Goal: Task Accomplishment & Management: Manage account settings

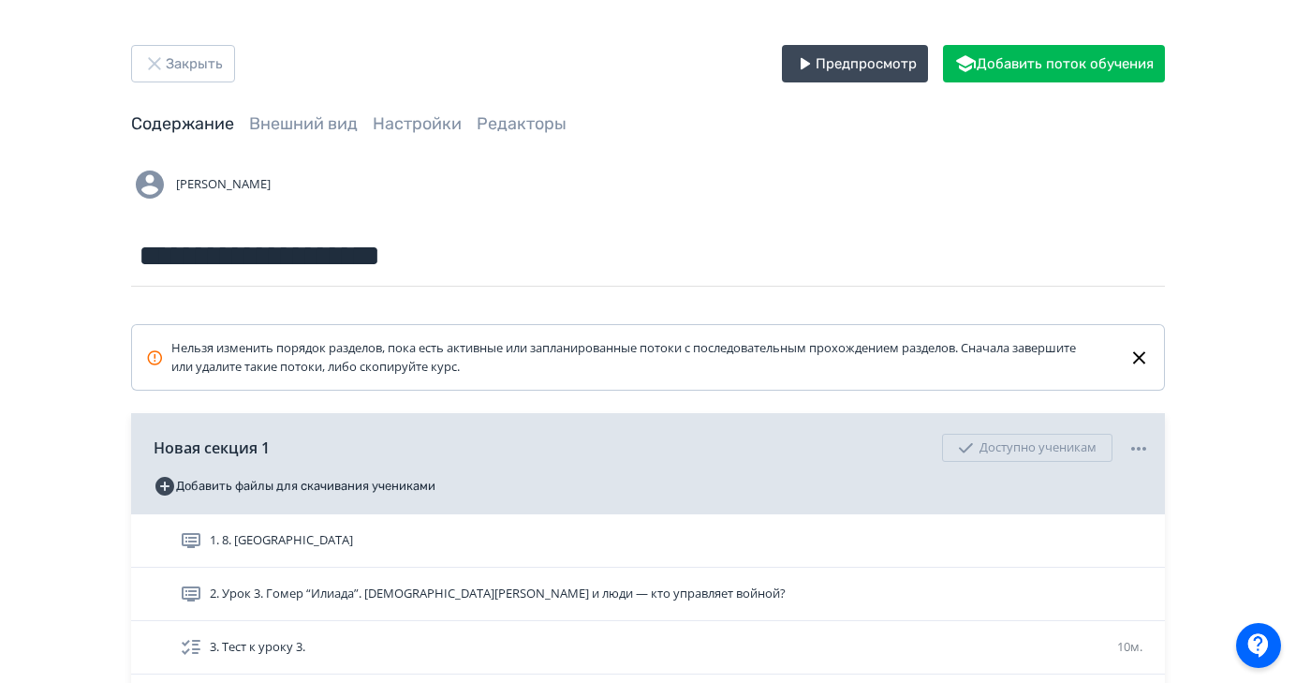
scroll to position [126, 0]
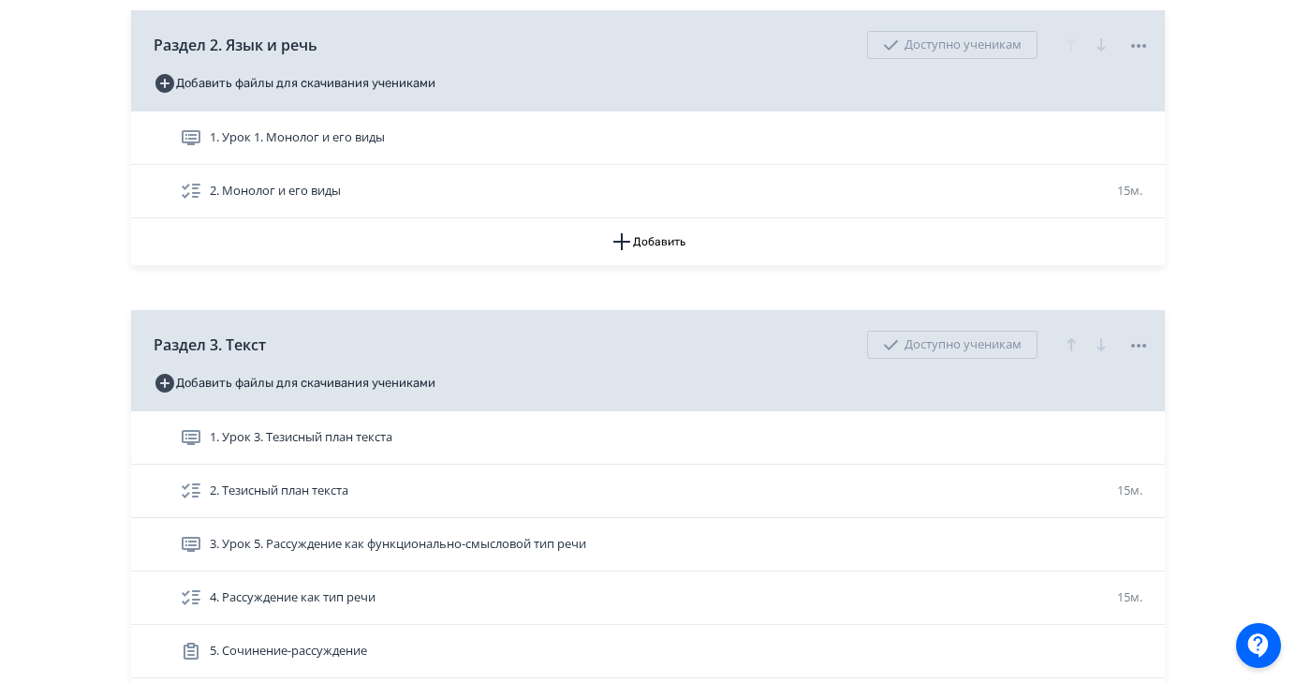
scroll to position [315, 0]
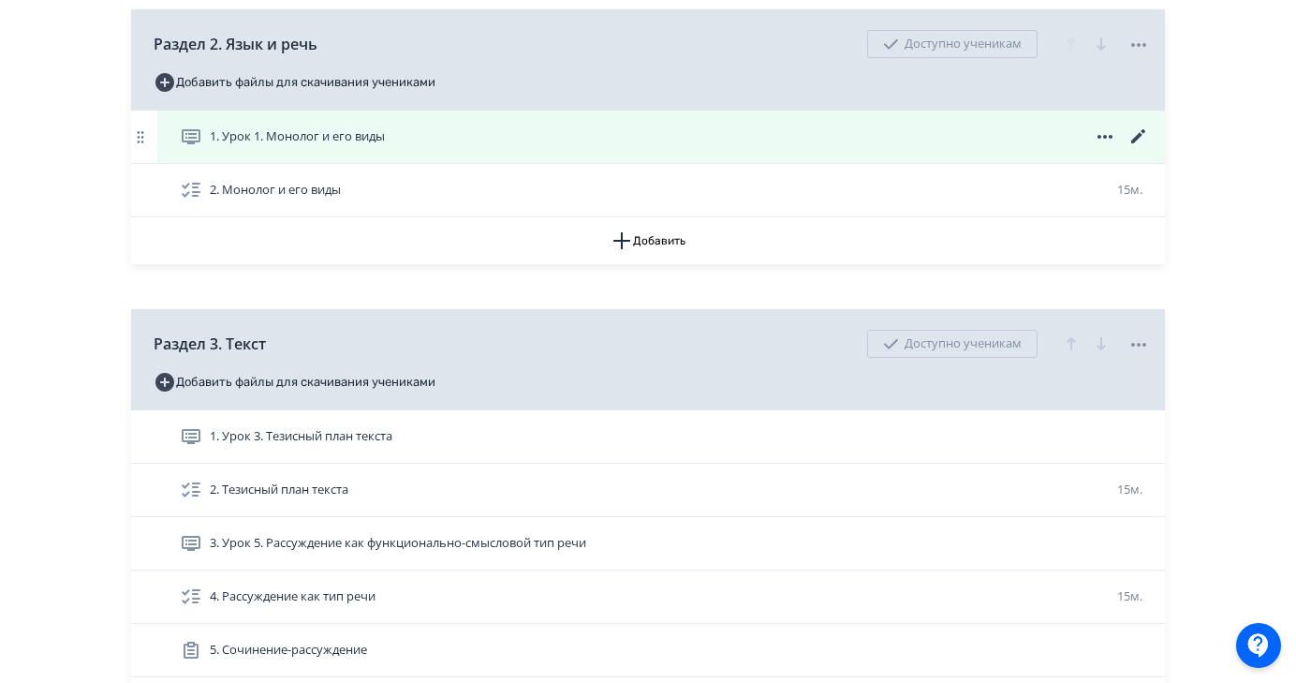
click at [1136, 137] on icon at bounding box center [1138, 136] width 14 height 14
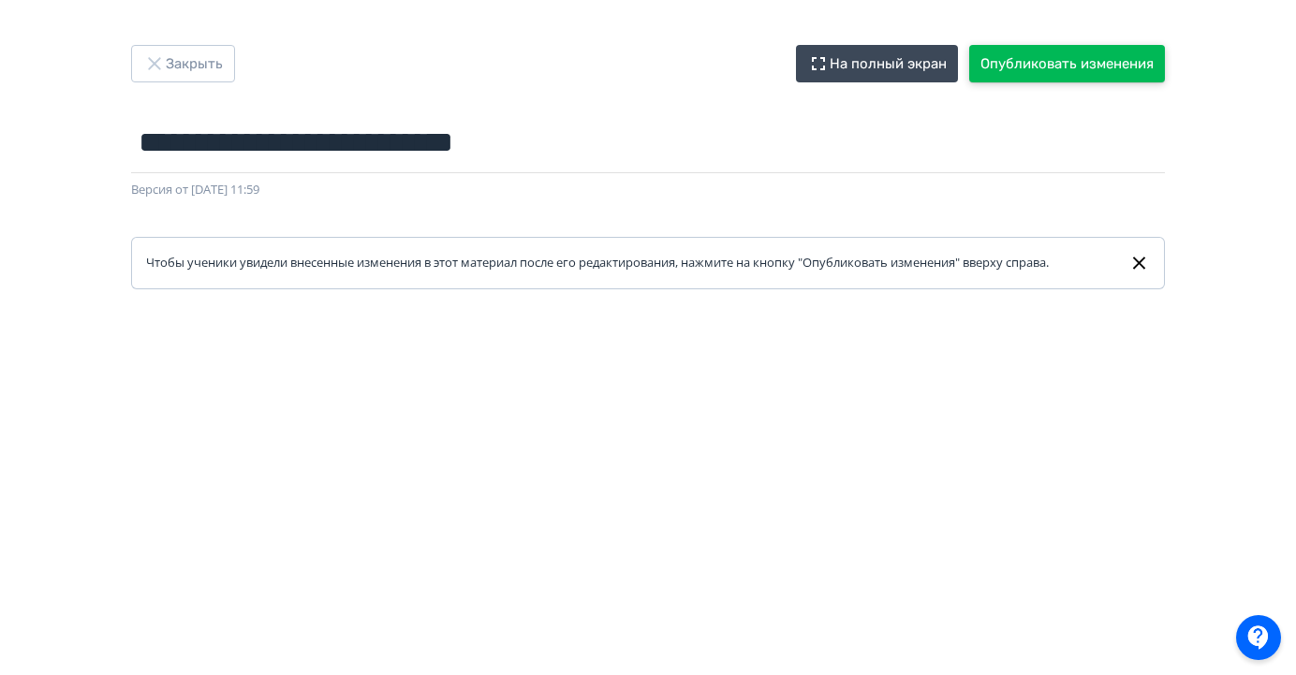
click at [1095, 67] on button "Опубликовать изменения" at bounding box center [1067, 63] width 196 height 37
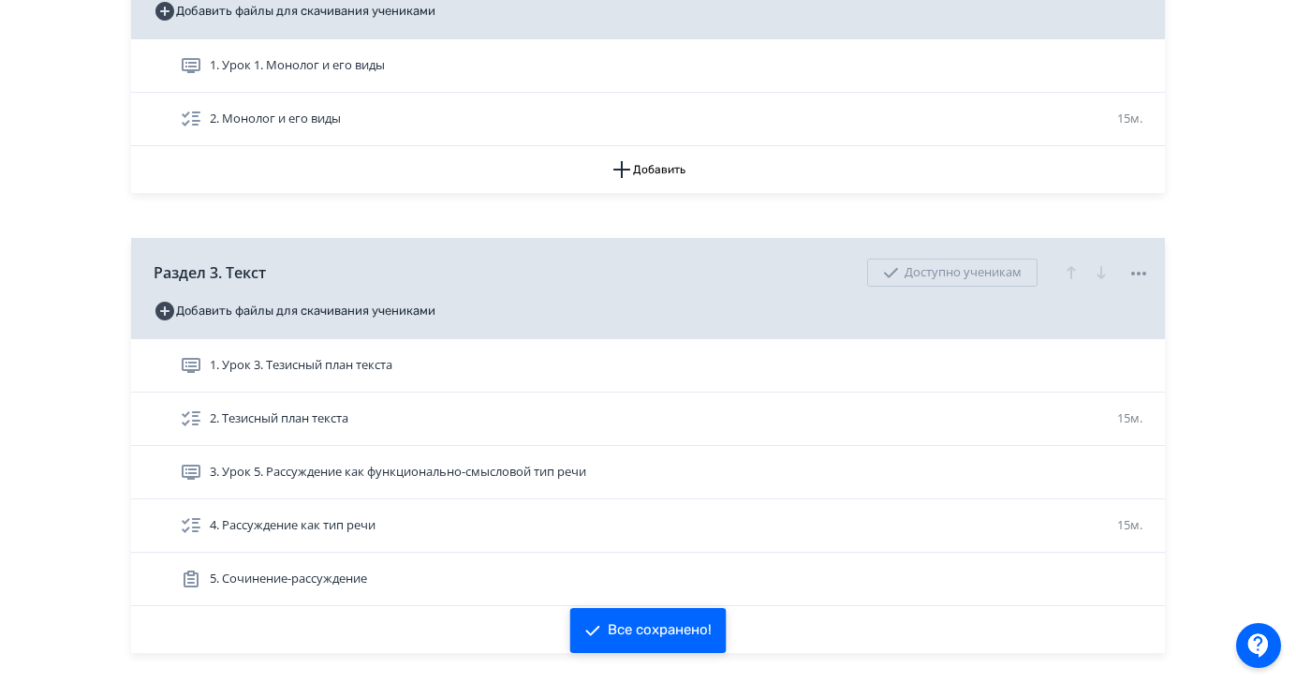
scroll to position [390, 0]
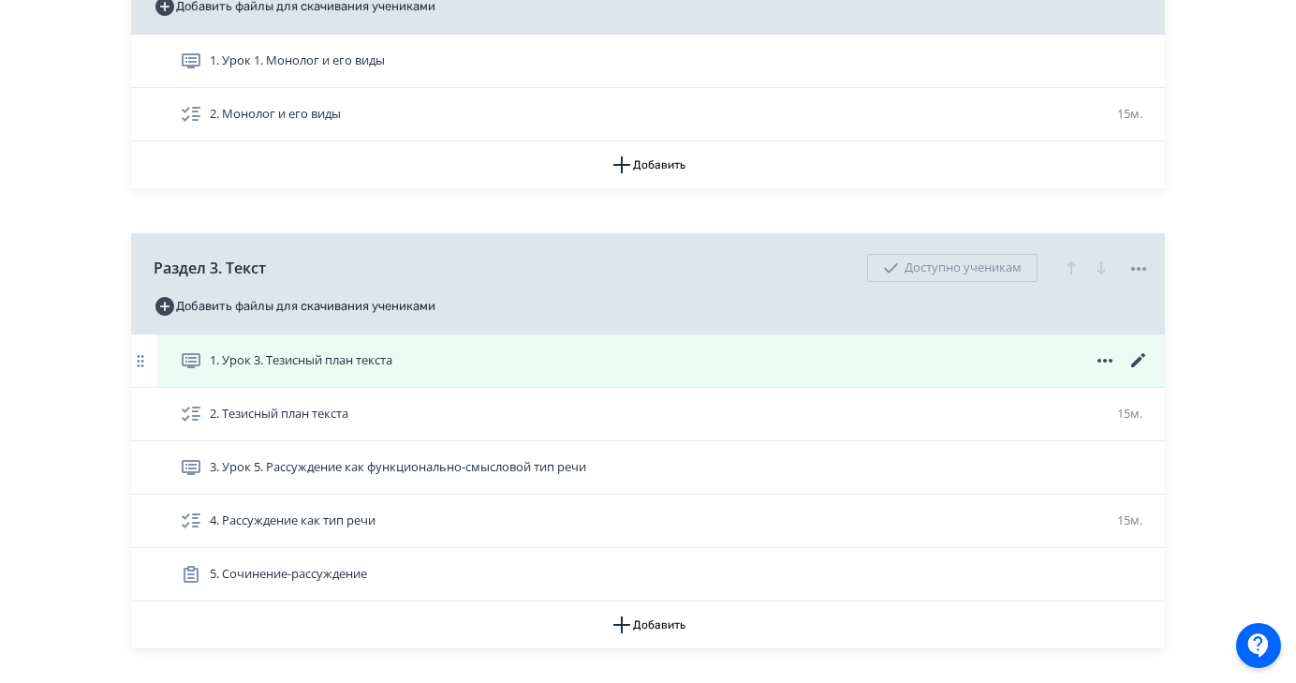
click at [1135, 366] on icon at bounding box center [1138, 360] width 22 height 22
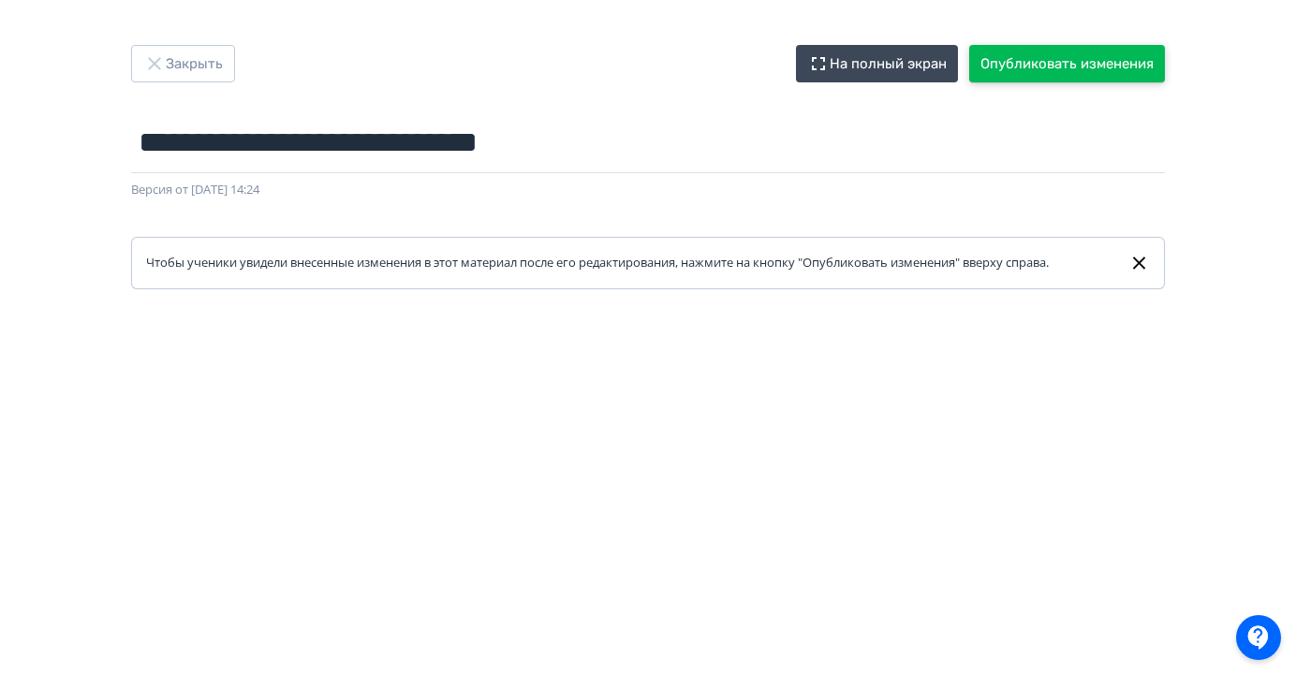
click at [1082, 75] on button "Опубликовать изменения" at bounding box center [1067, 63] width 196 height 37
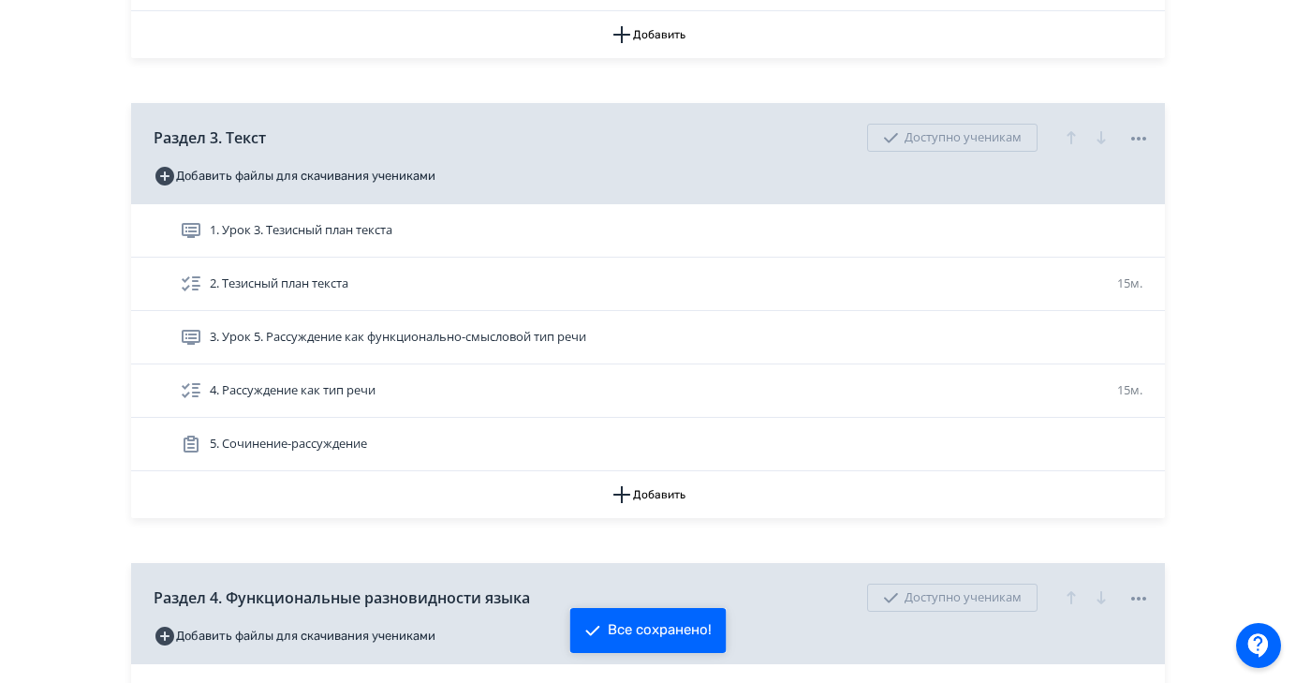
scroll to position [528, 0]
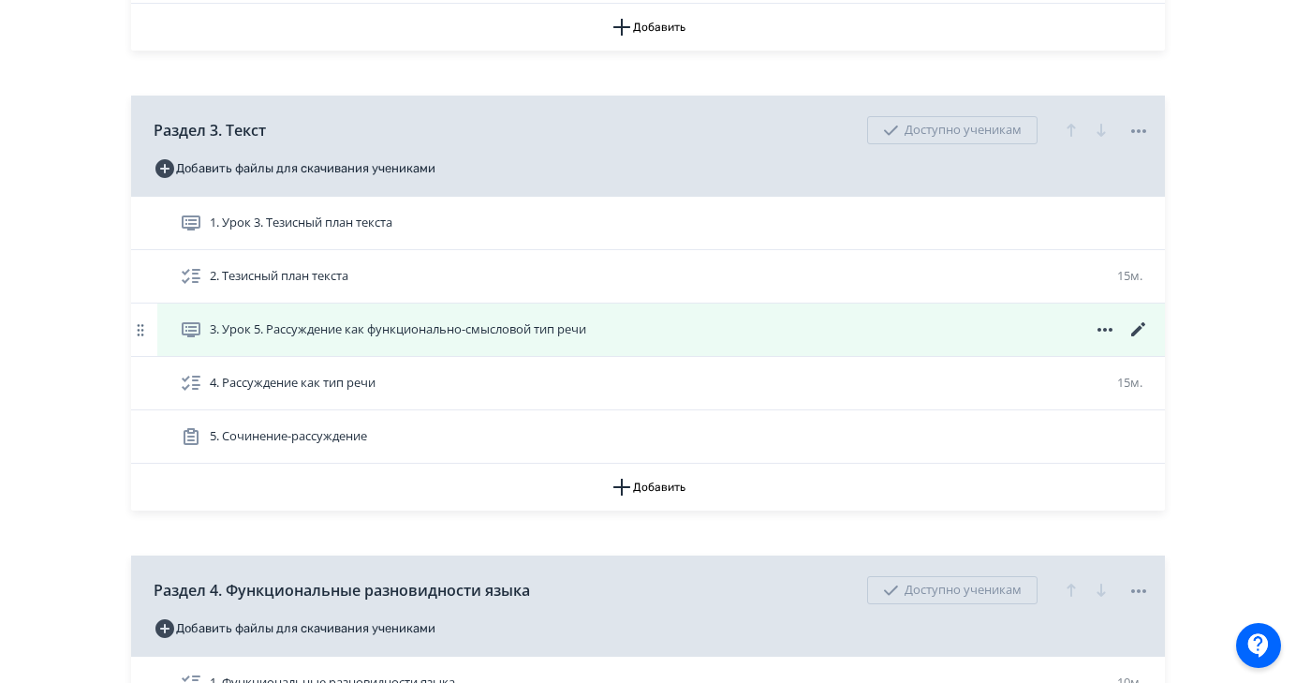
click at [1138, 331] on icon at bounding box center [1138, 329] width 22 height 22
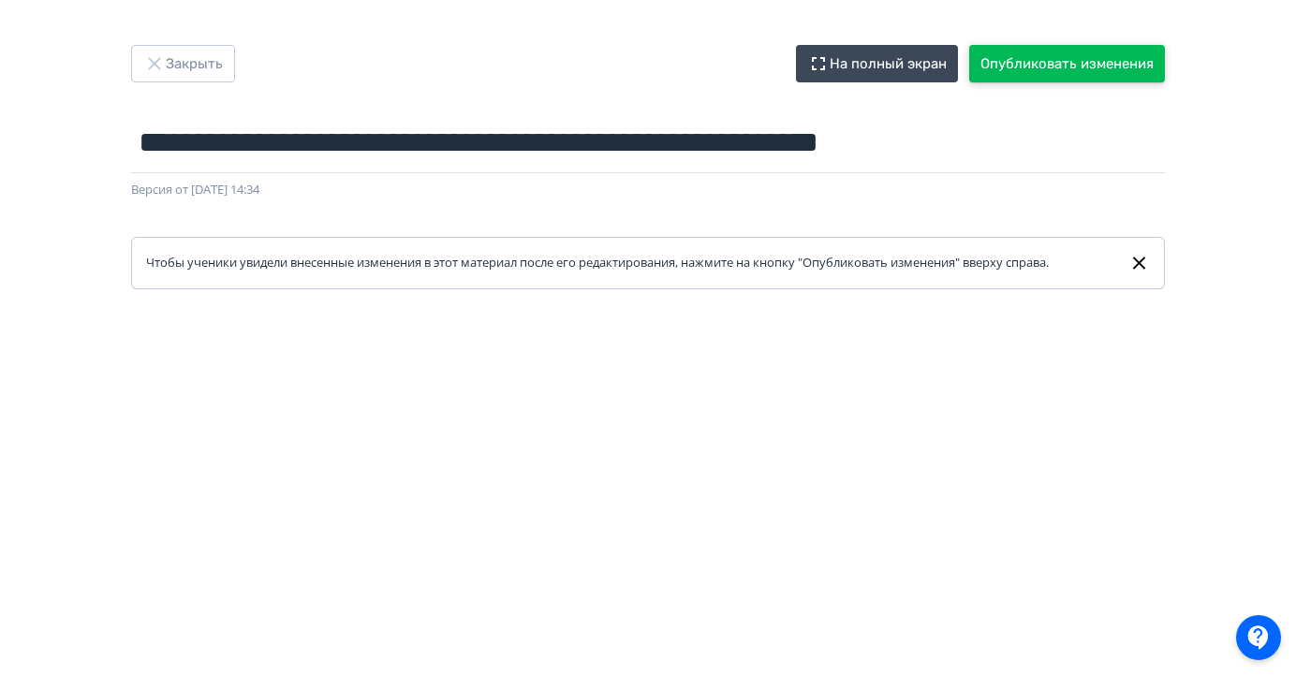
click at [1095, 72] on button "Опубликовать изменения" at bounding box center [1067, 63] width 196 height 37
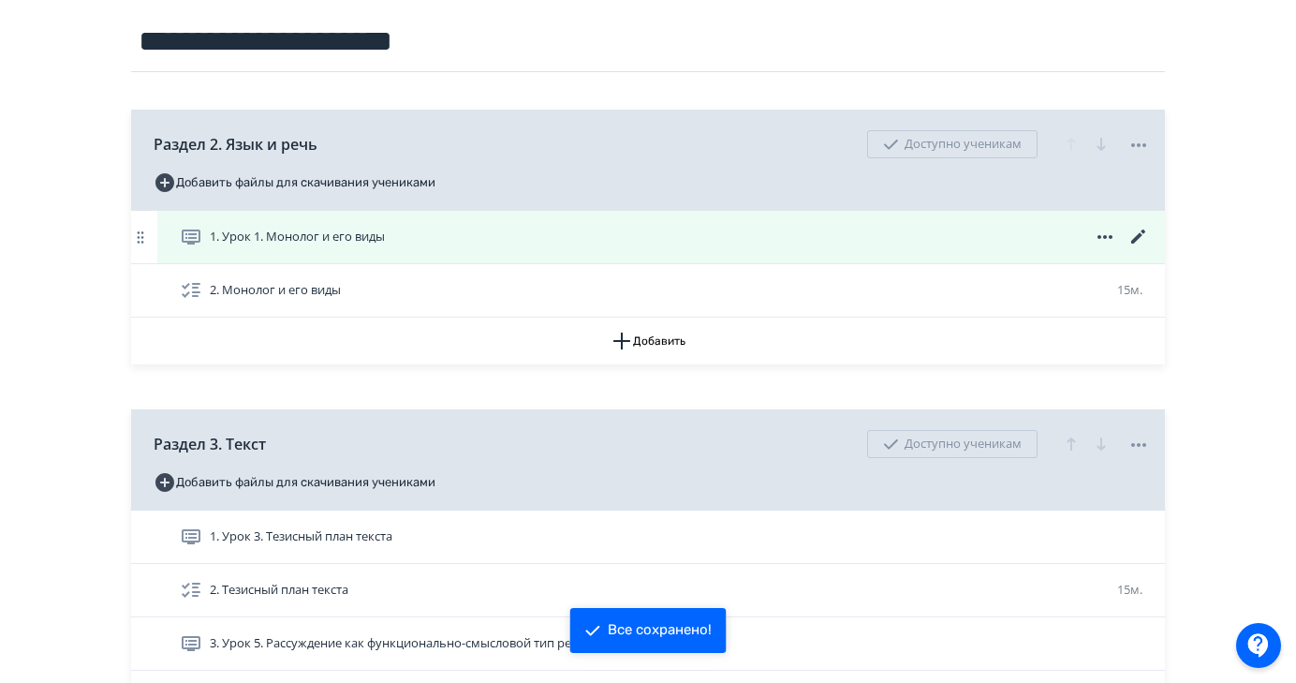
scroll to position [217, 0]
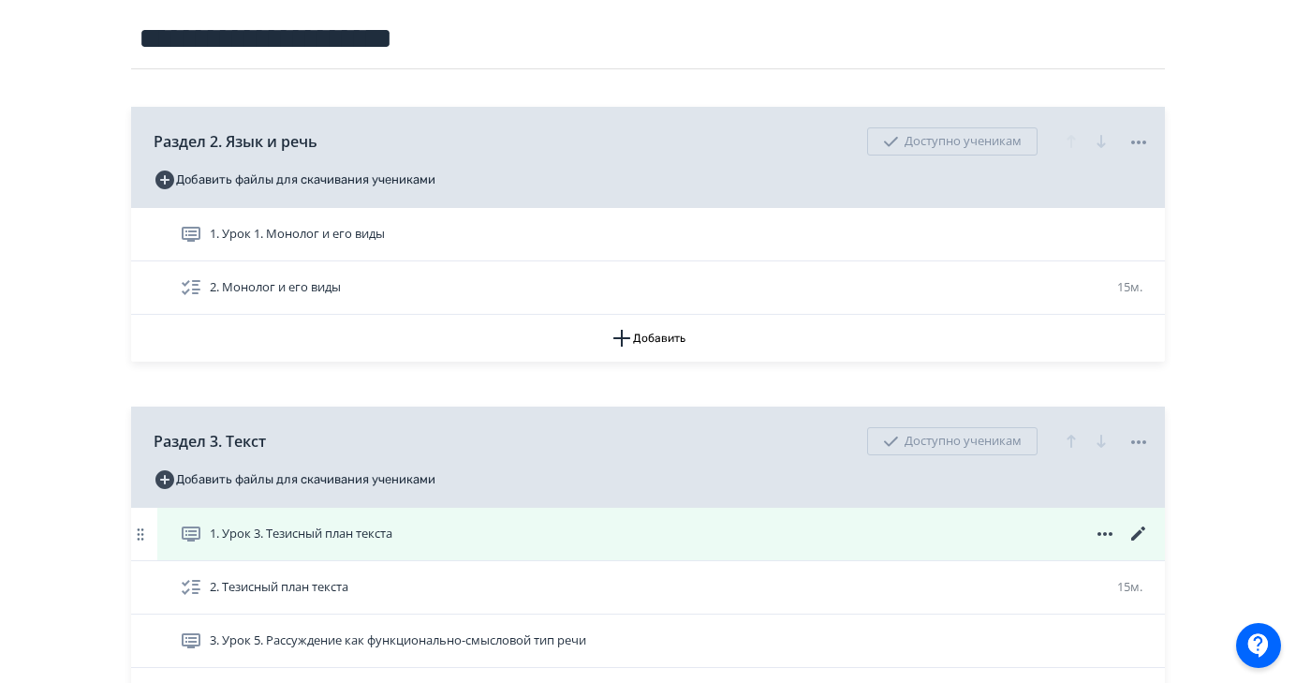
click at [1142, 531] on icon at bounding box center [1138, 534] width 22 height 22
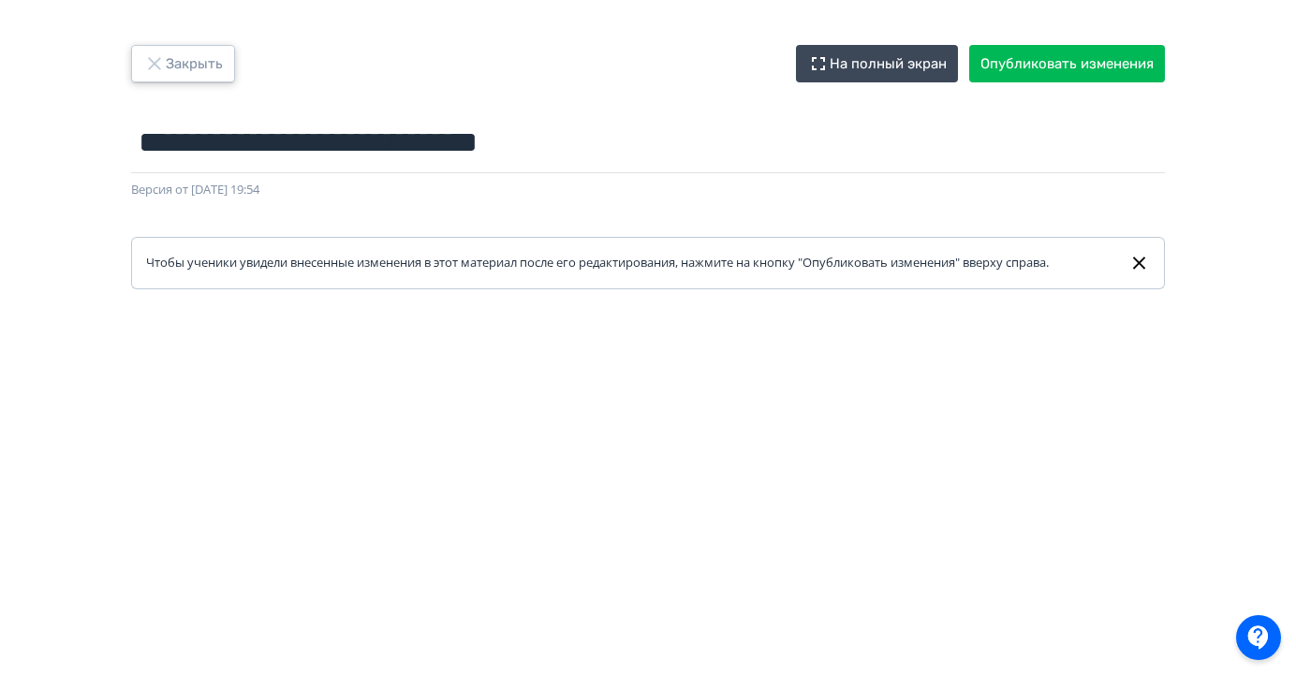
click at [184, 61] on button "Закрыть" at bounding box center [183, 63] width 104 height 37
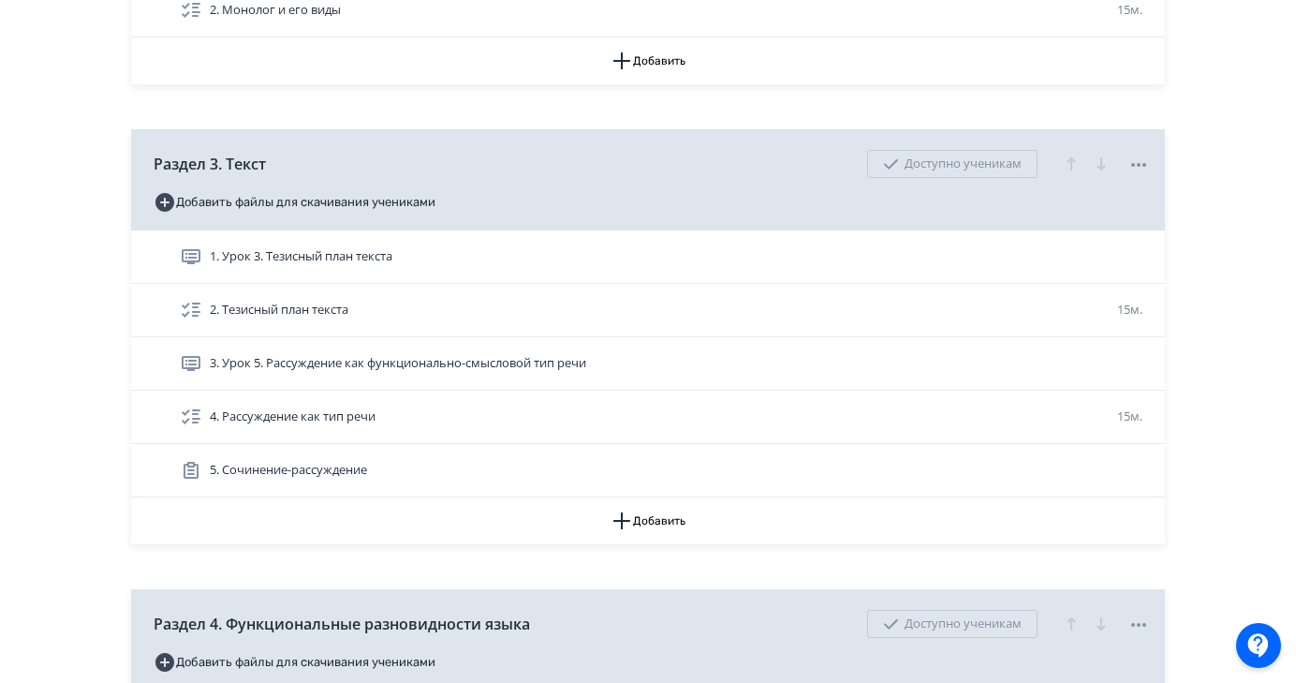
scroll to position [495, 0]
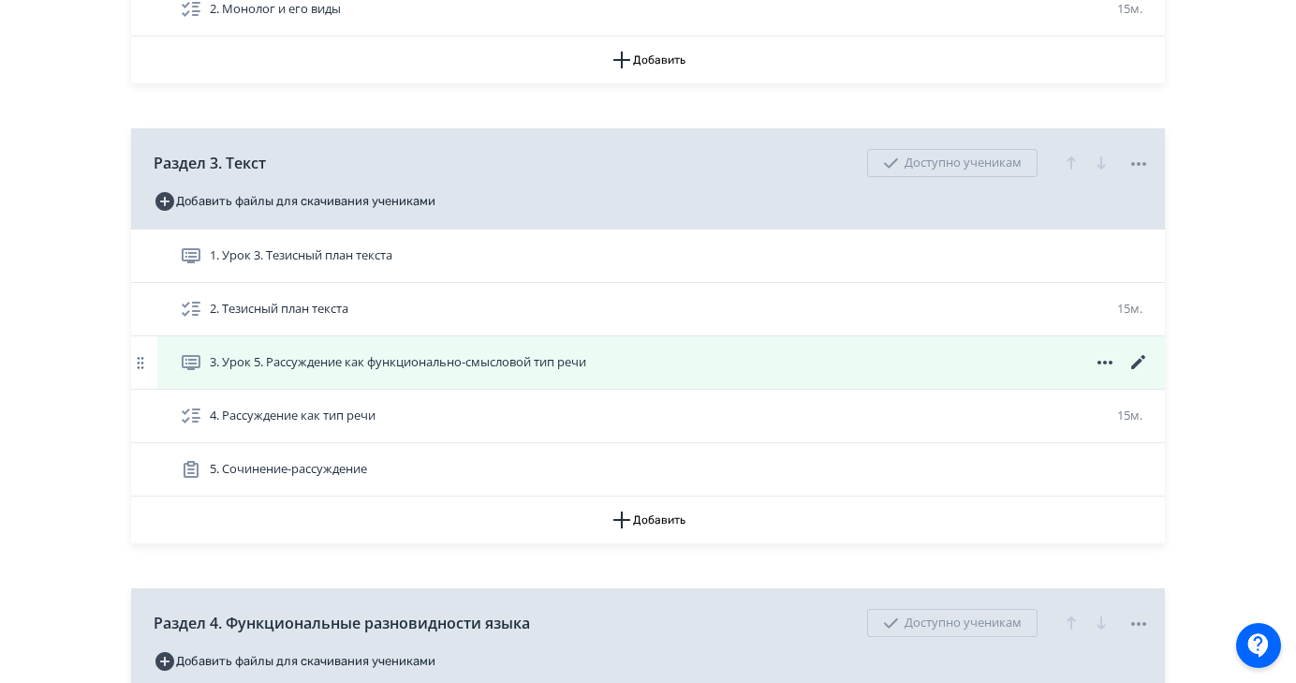
click at [1140, 363] on icon at bounding box center [1138, 362] width 22 height 22
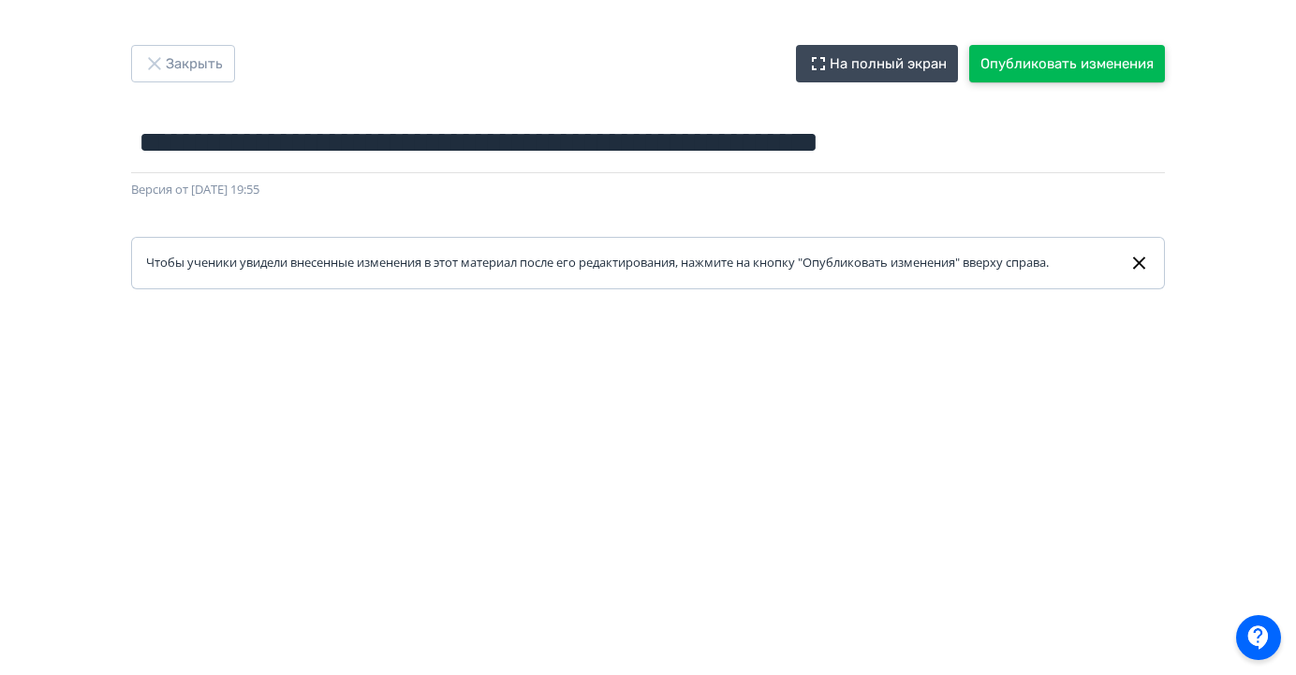
click at [1076, 68] on button "Опубликовать изменения" at bounding box center [1067, 63] width 196 height 37
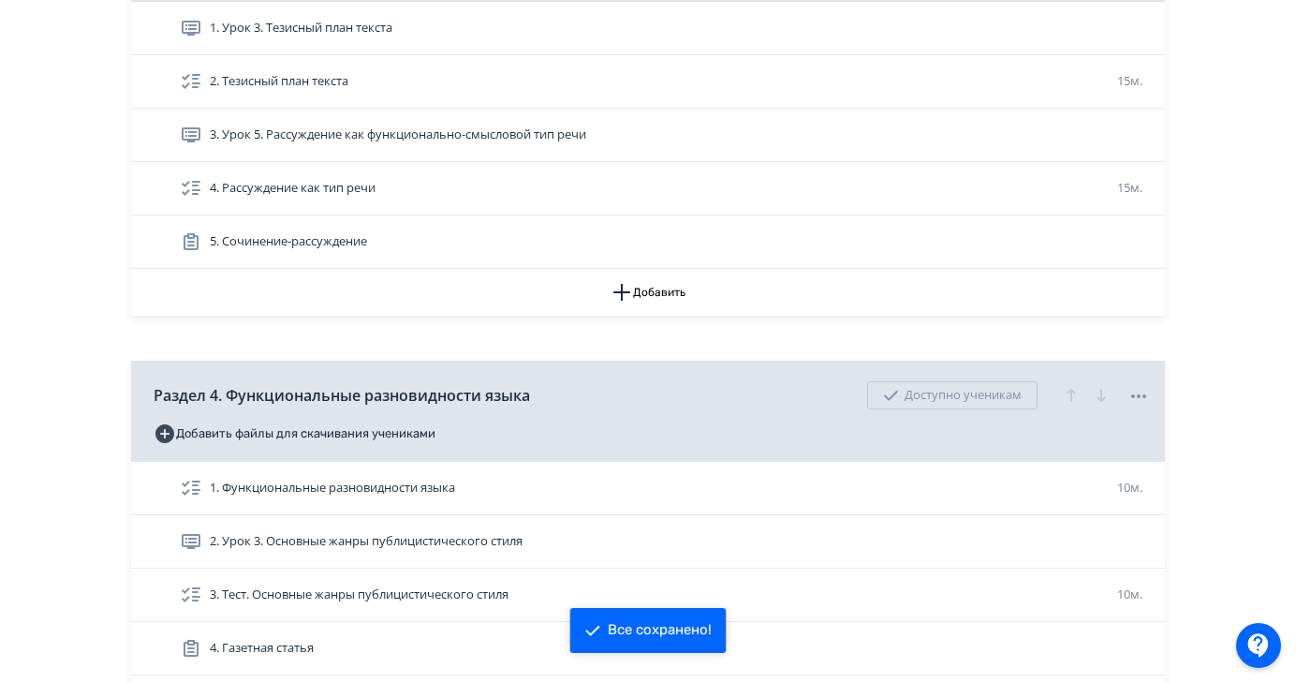
scroll to position [724, 0]
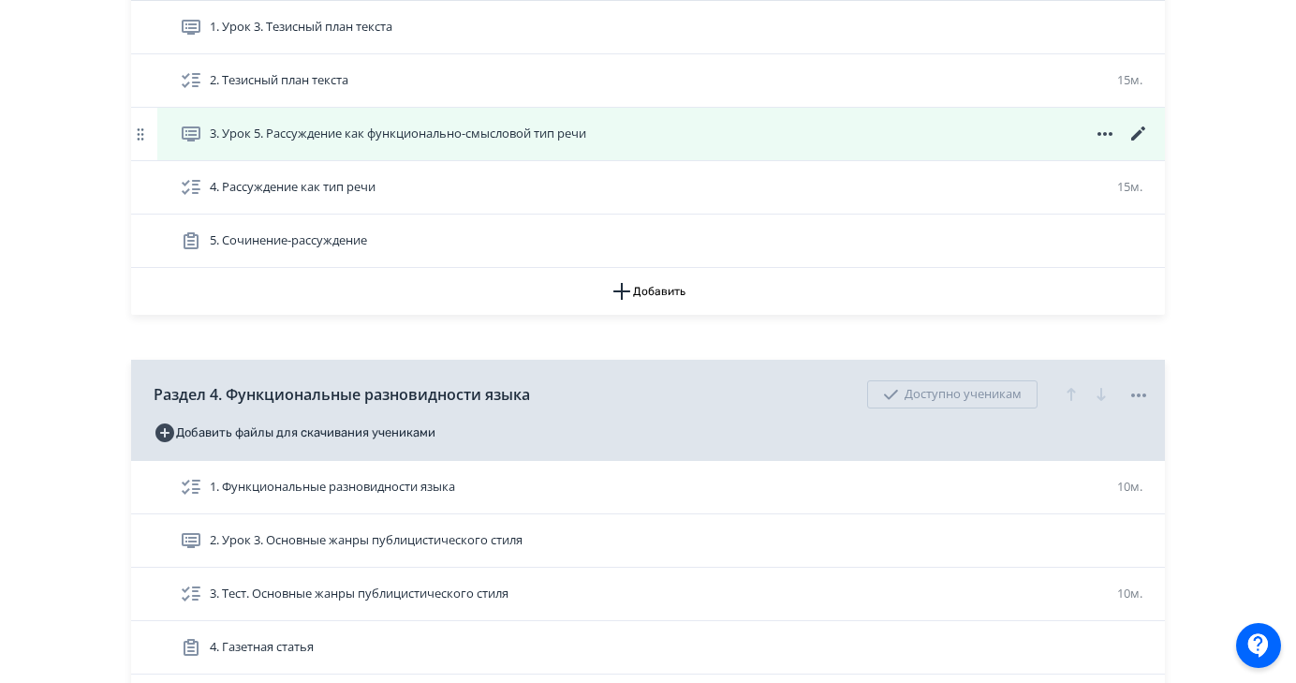
click at [1141, 134] on icon at bounding box center [1138, 134] width 22 height 22
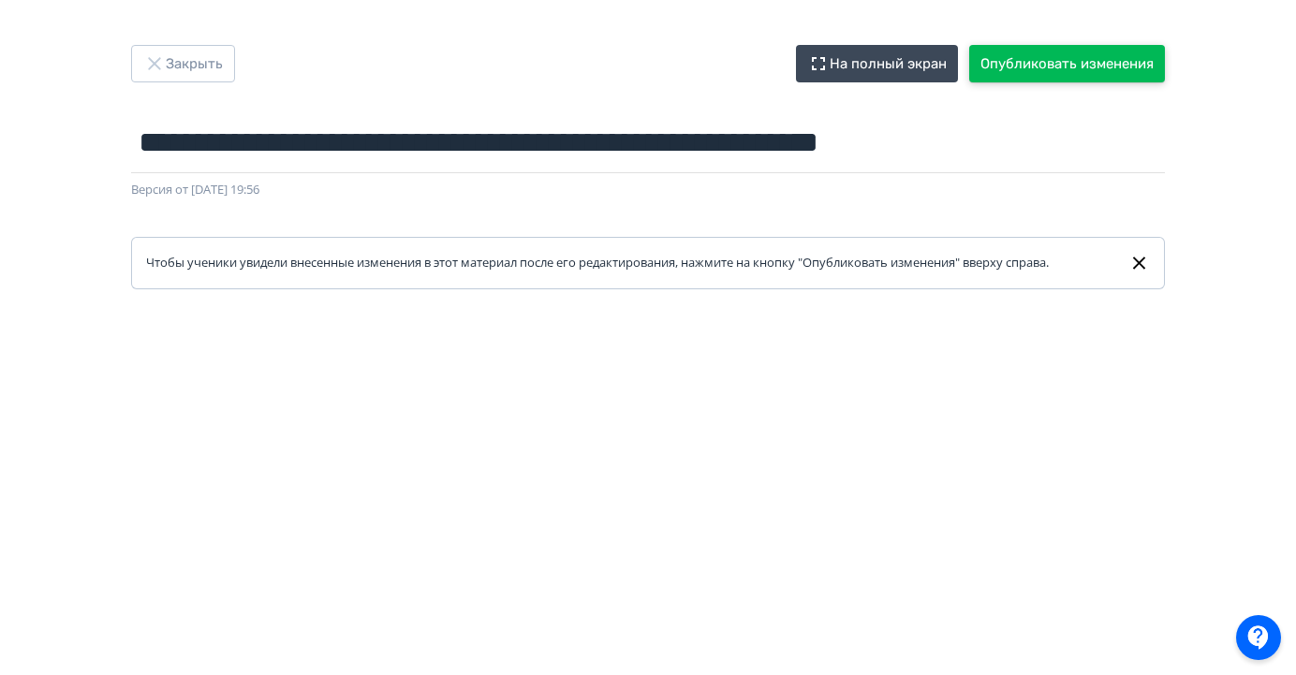
click at [1097, 67] on button "Опубликовать изменения" at bounding box center [1067, 63] width 196 height 37
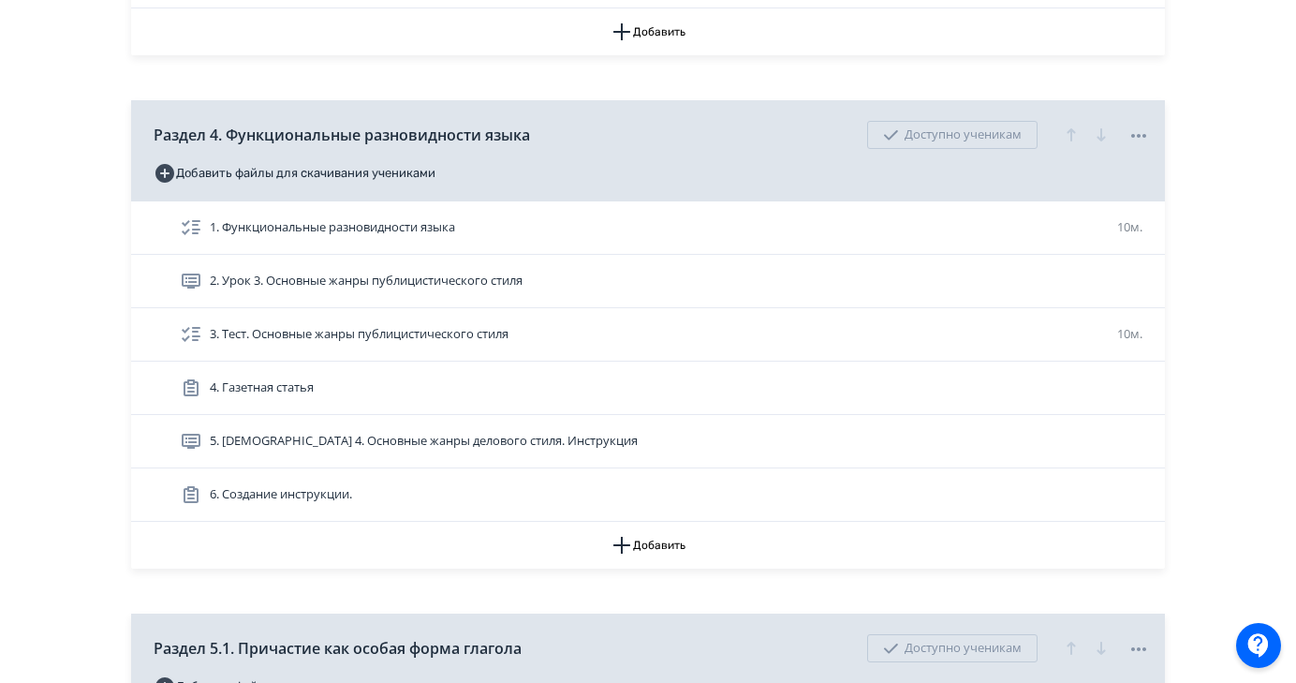
scroll to position [999, 0]
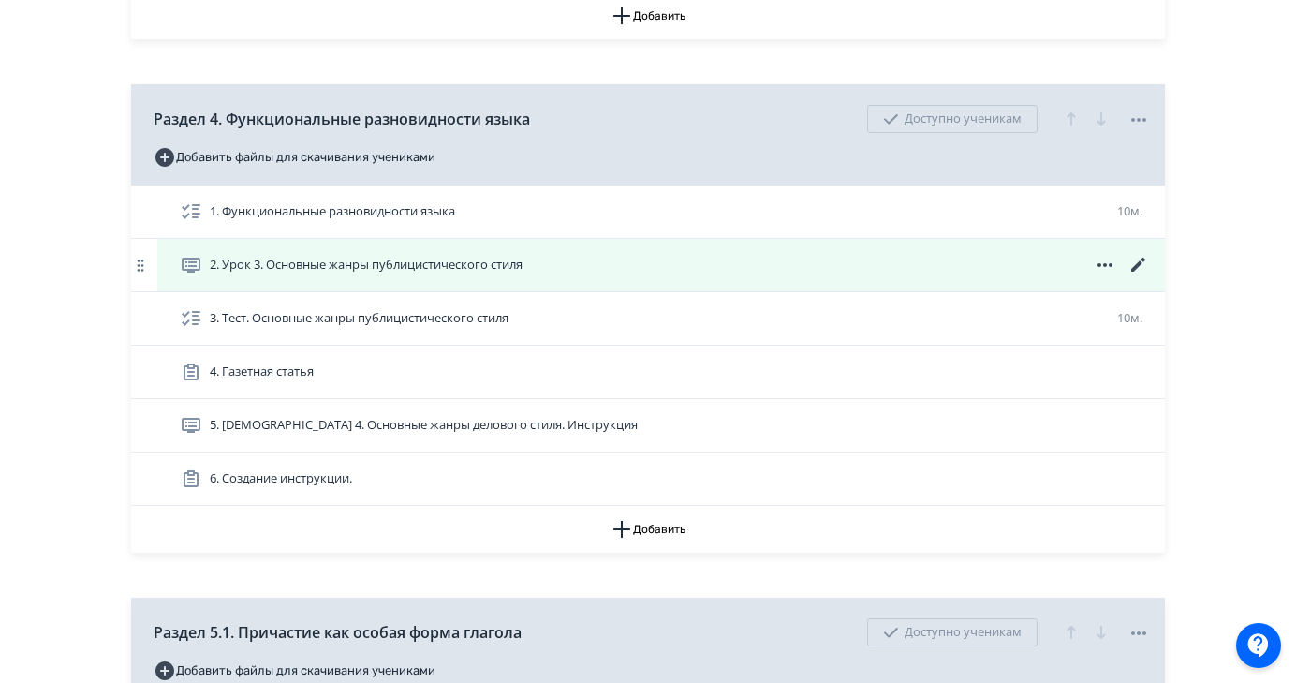
click at [1141, 263] on icon at bounding box center [1138, 265] width 14 height 14
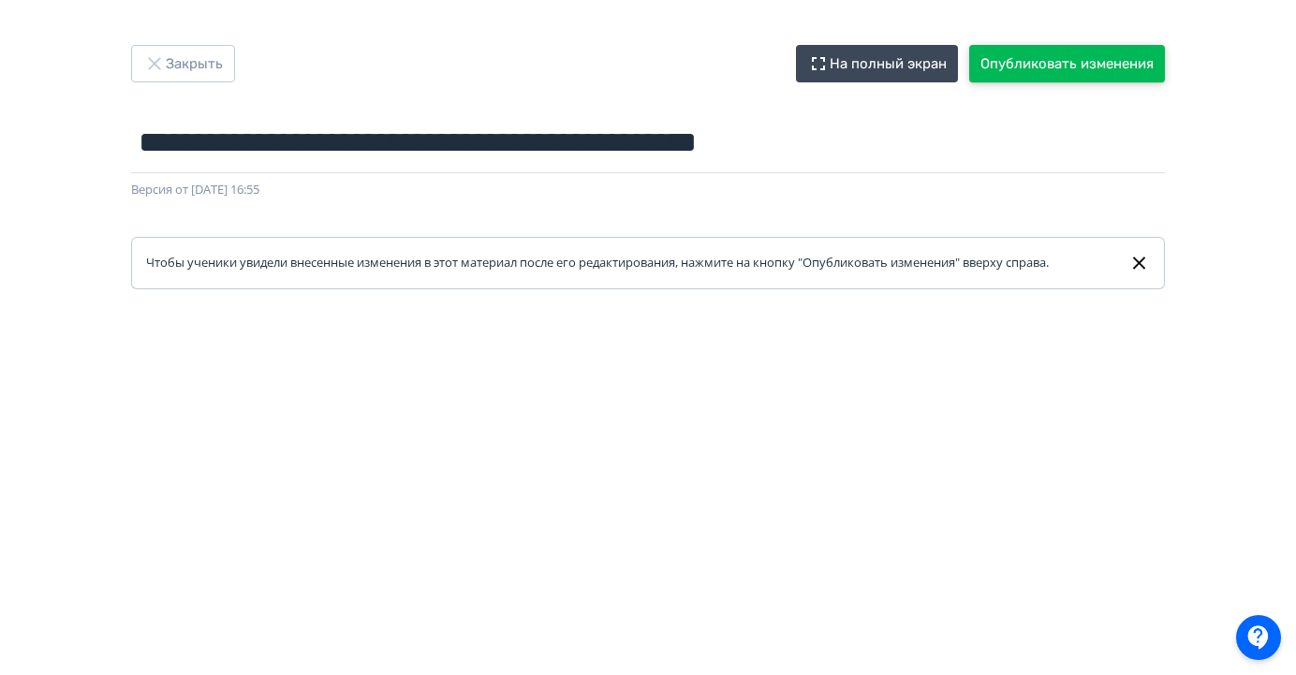
click at [1094, 62] on button "Опубликовать изменения" at bounding box center [1067, 63] width 196 height 37
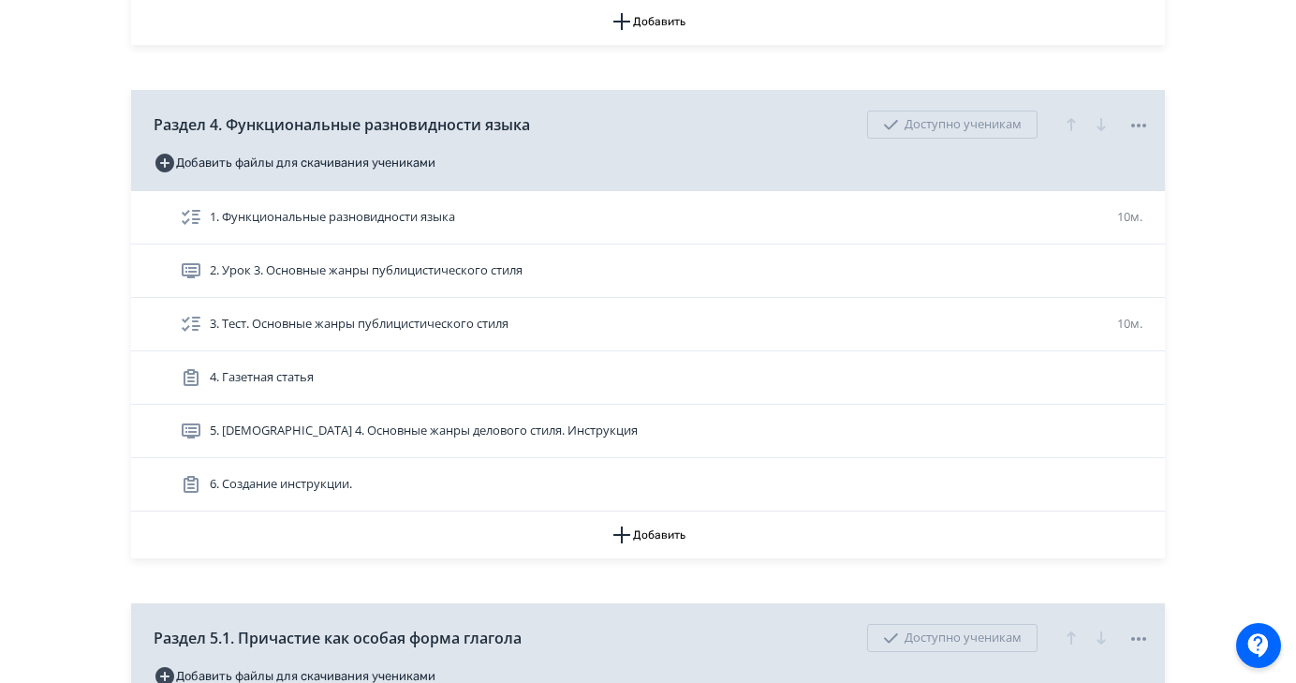
scroll to position [1002, 0]
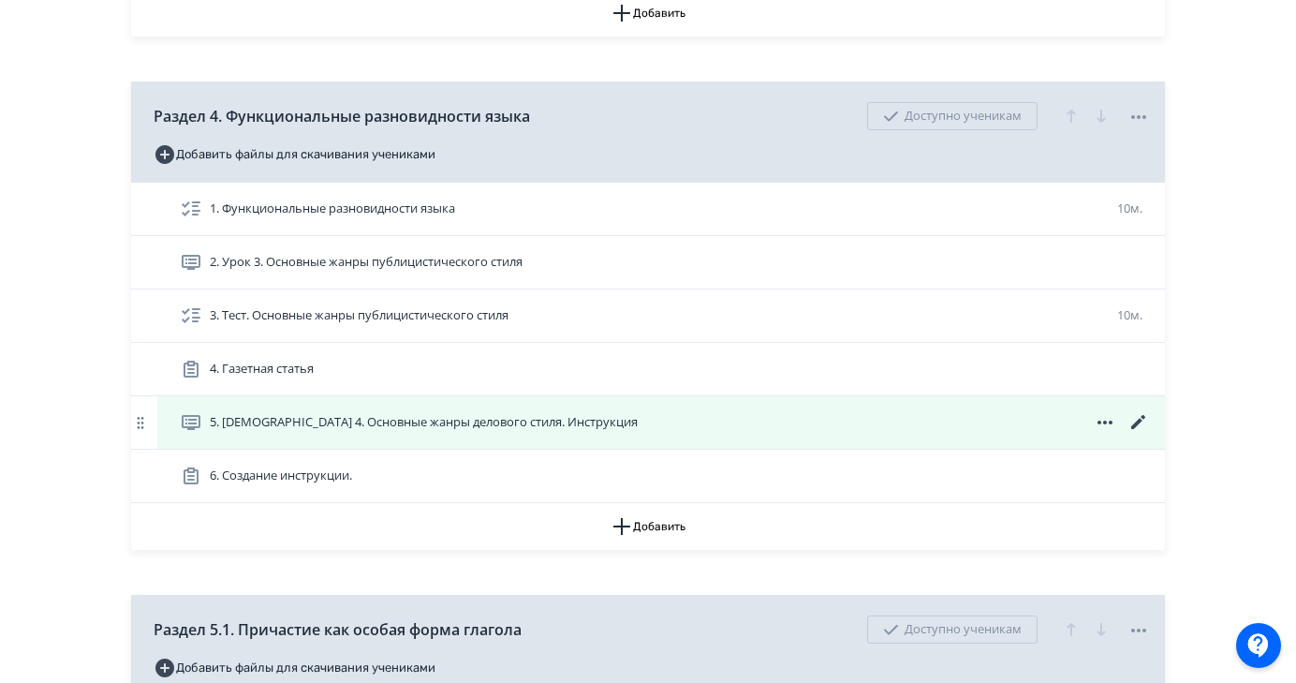
click at [1136, 422] on icon at bounding box center [1138, 422] width 14 height 14
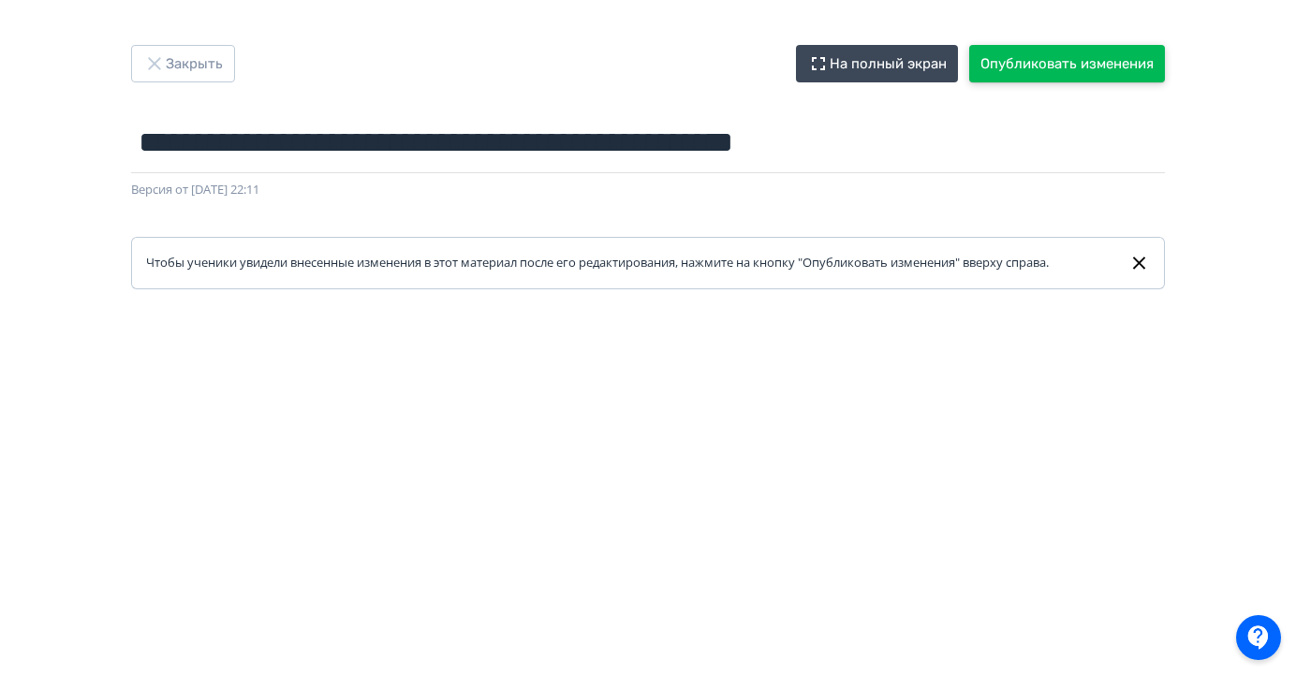
click at [1090, 72] on button "Опубликовать изменения" at bounding box center [1067, 63] width 196 height 37
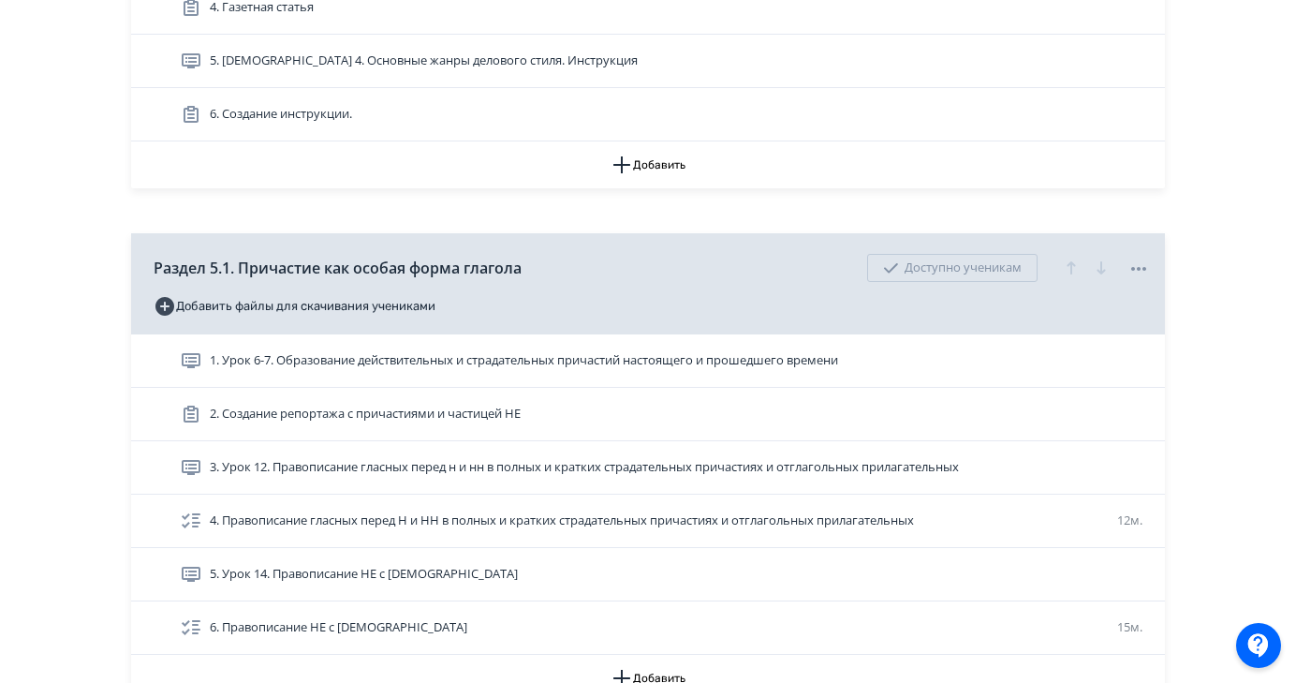
scroll to position [1455, 0]
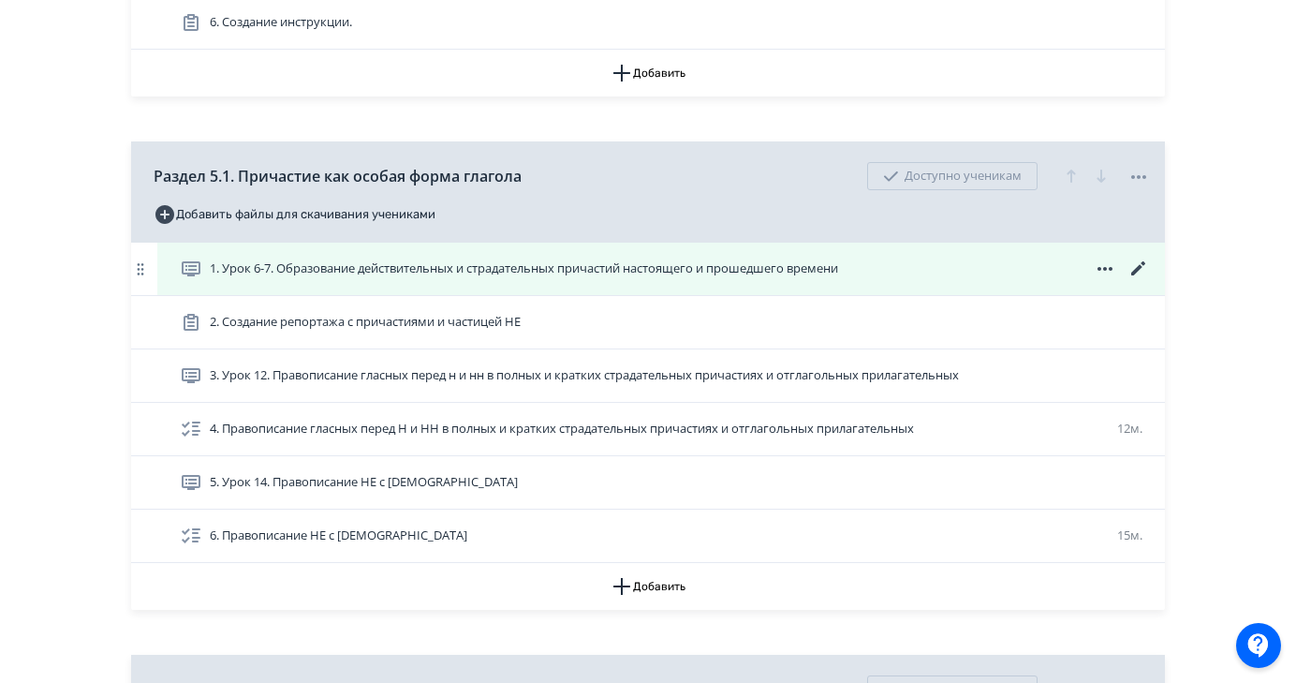
click at [1140, 267] on icon at bounding box center [1138, 268] width 14 height 14
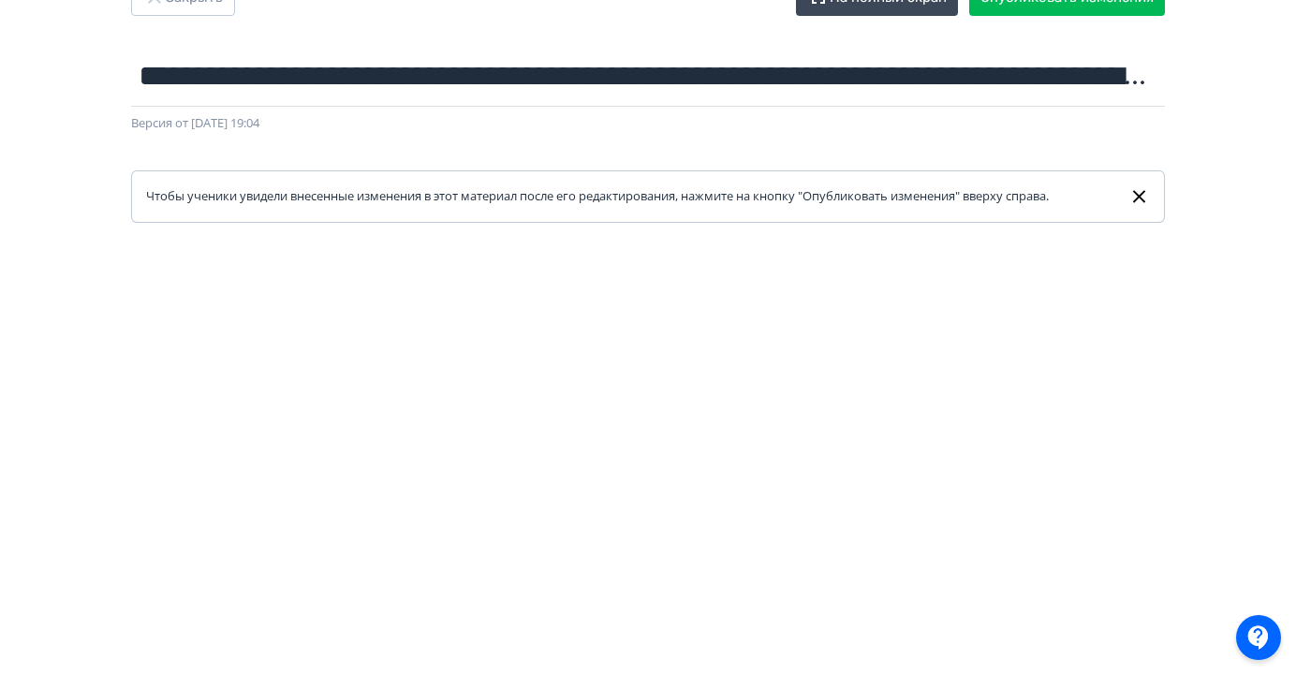
scroll to position [75, 0]
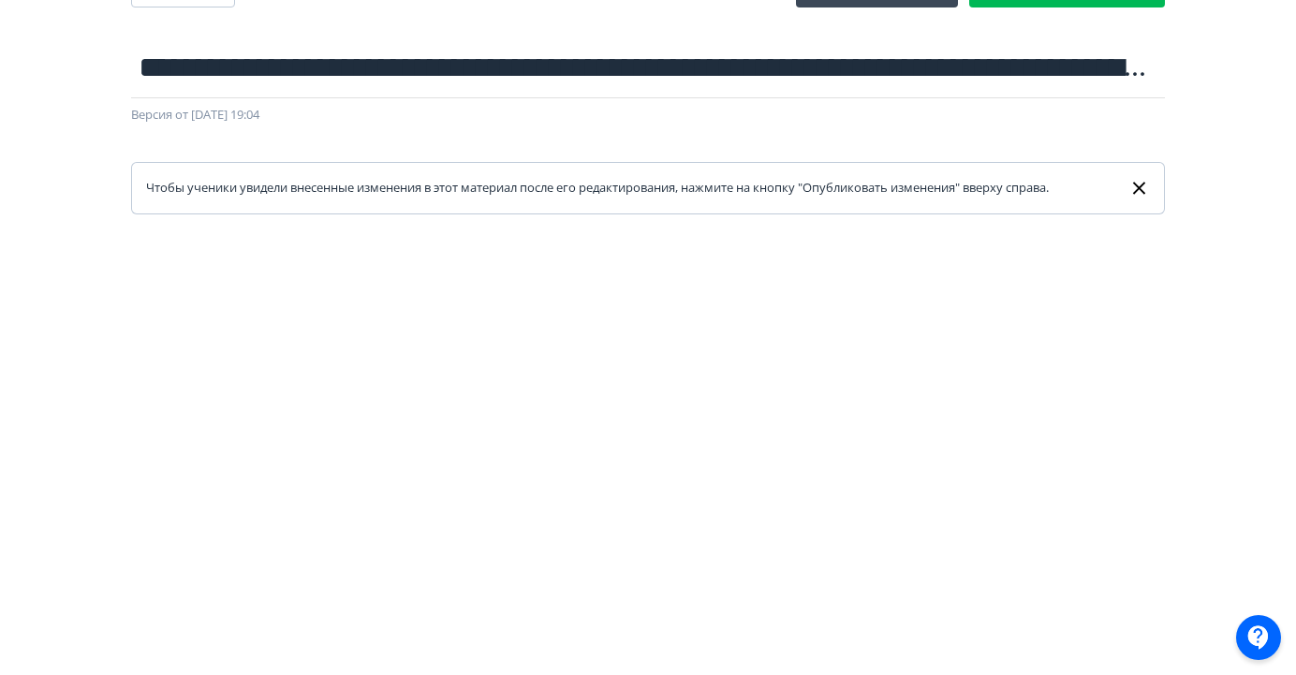
click at [737, 243] on div at bounding box center [648, 635] width 1296 height 843
click at [1222, 188] on div "**********" at bounding box center [648, 262] width 1296 height 585
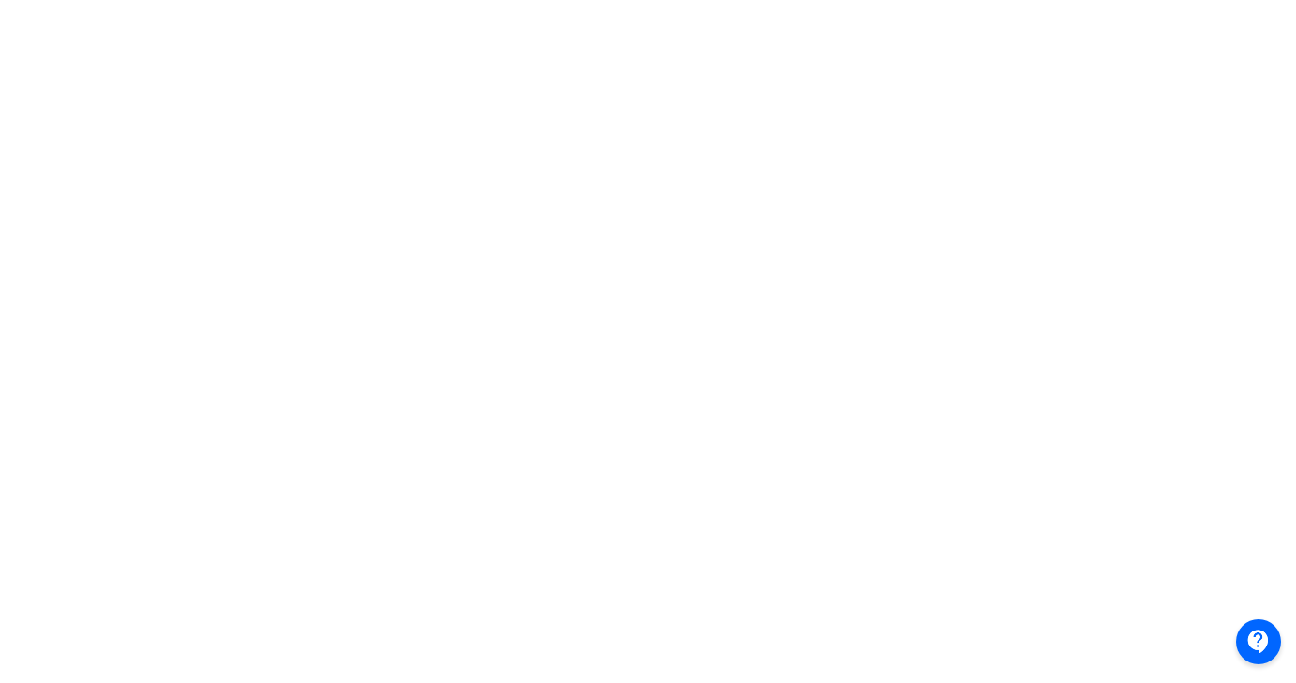
scroll to position [0, 0]
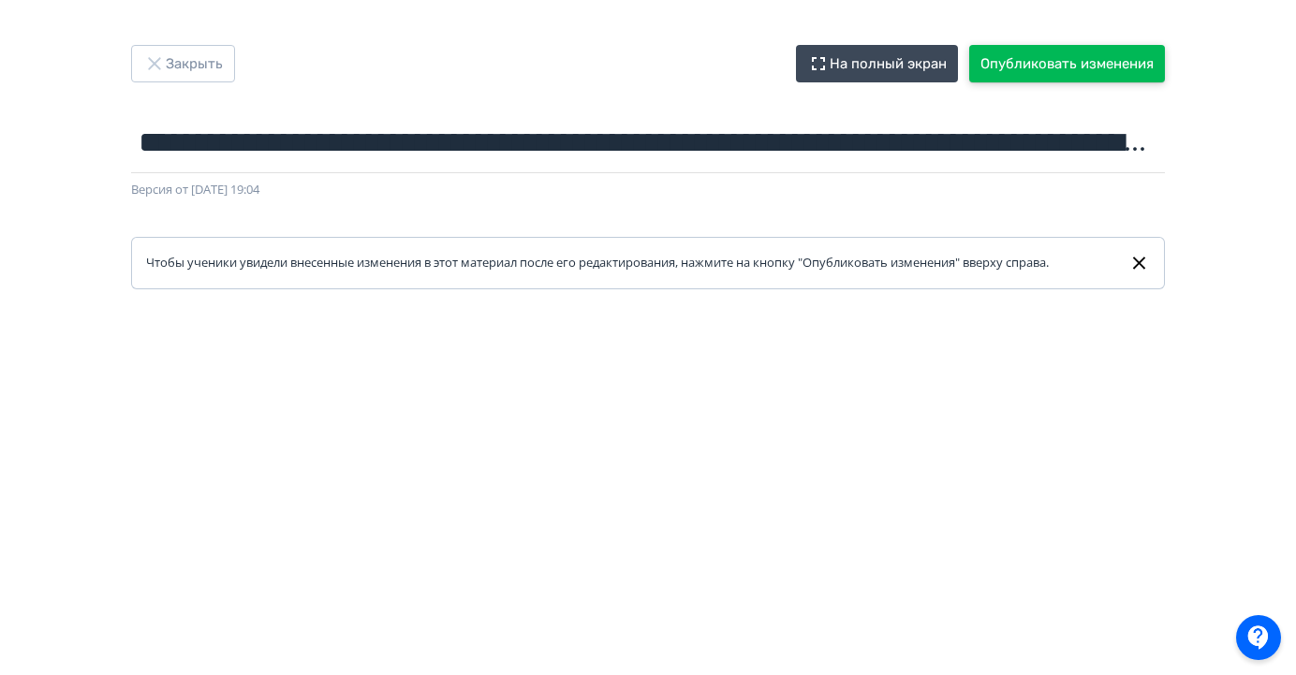
click at [1080, 59] on button "Опубликовать изменения" at bounding box center [1067, 63] width 196 height 37
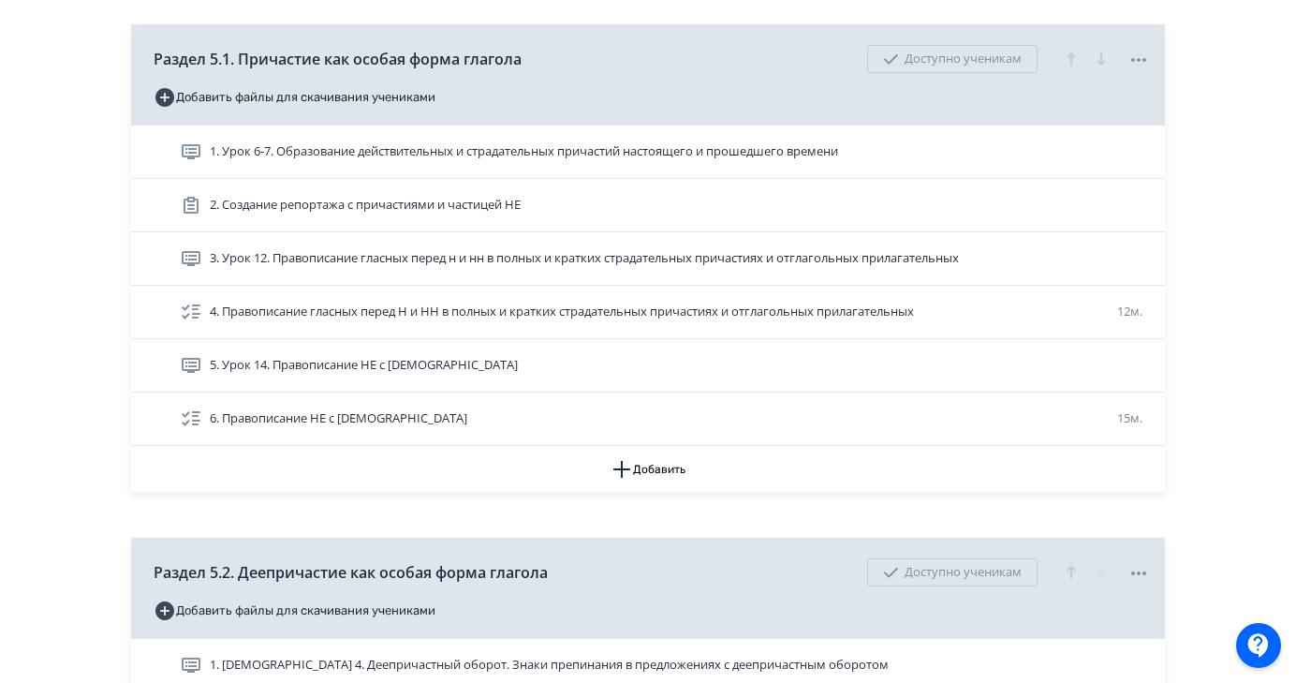
scroll to position [1573, 0]
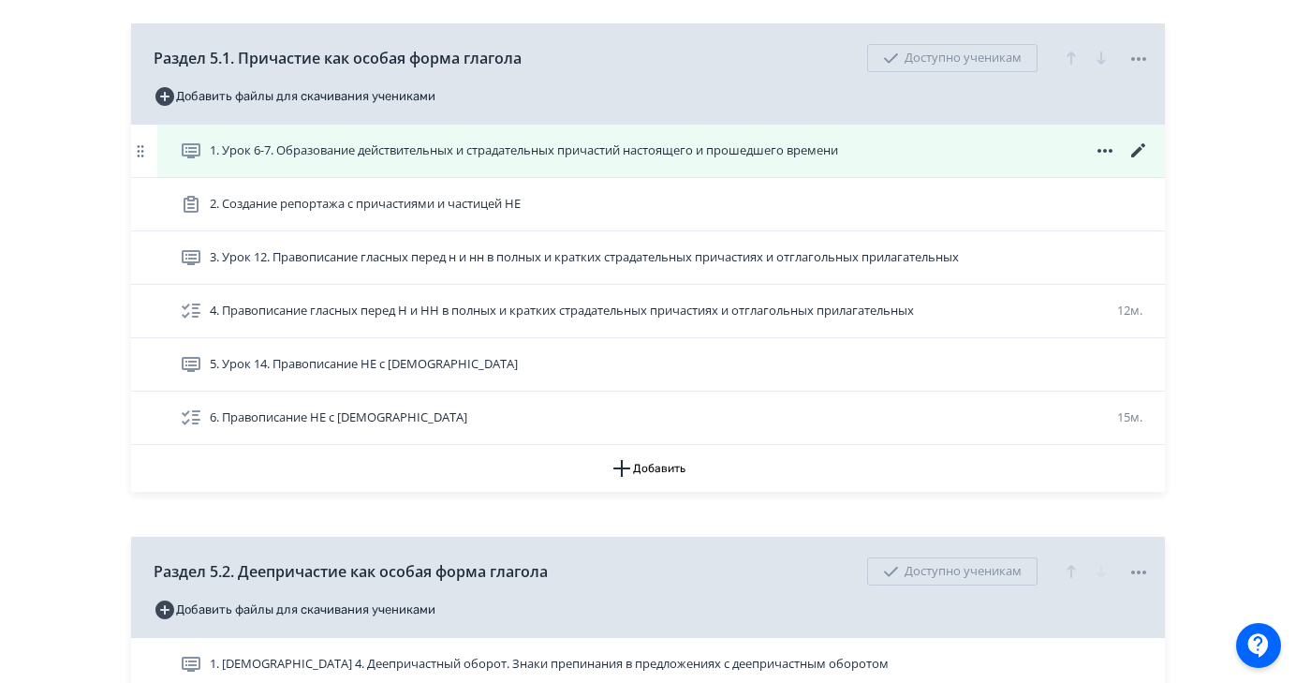
click at [1137, 151] on icon at bounding box center [1138, 150] width 14 height 14
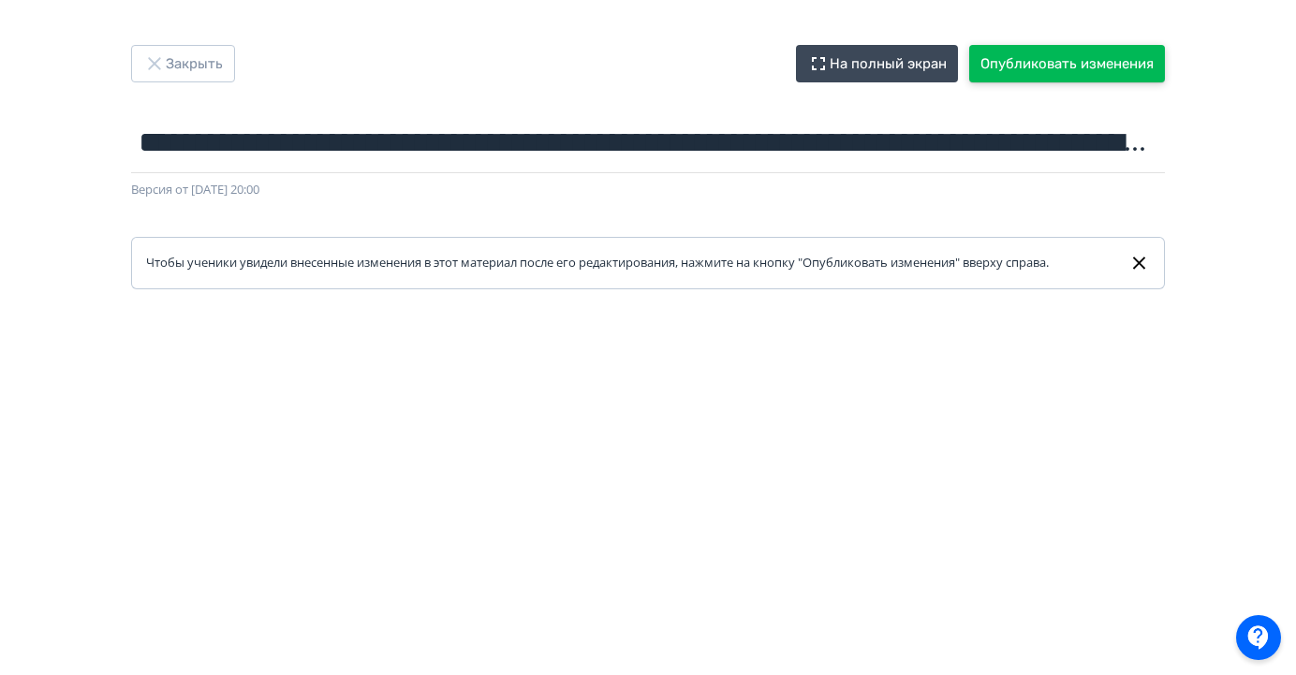
click at [1090, 60] on button "Опубликовать изменения" at bounding box center [1067, 63] width 196 height 37
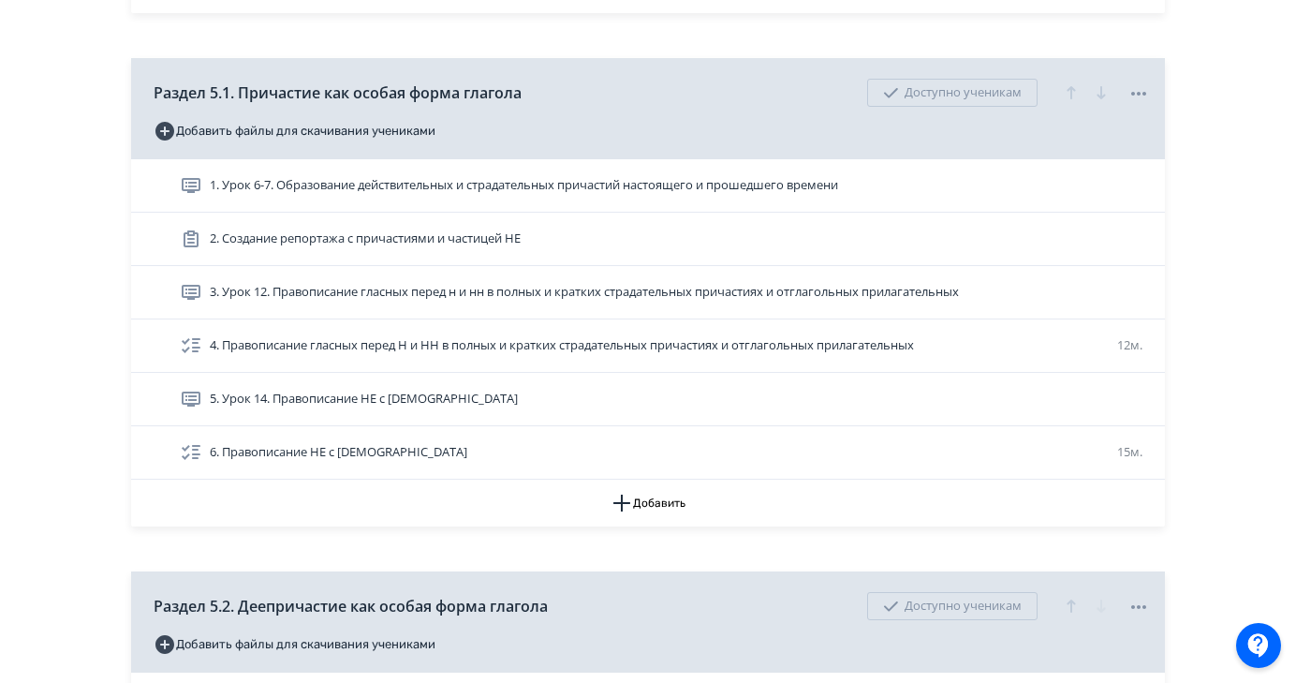
scroll to position [1552, 0]
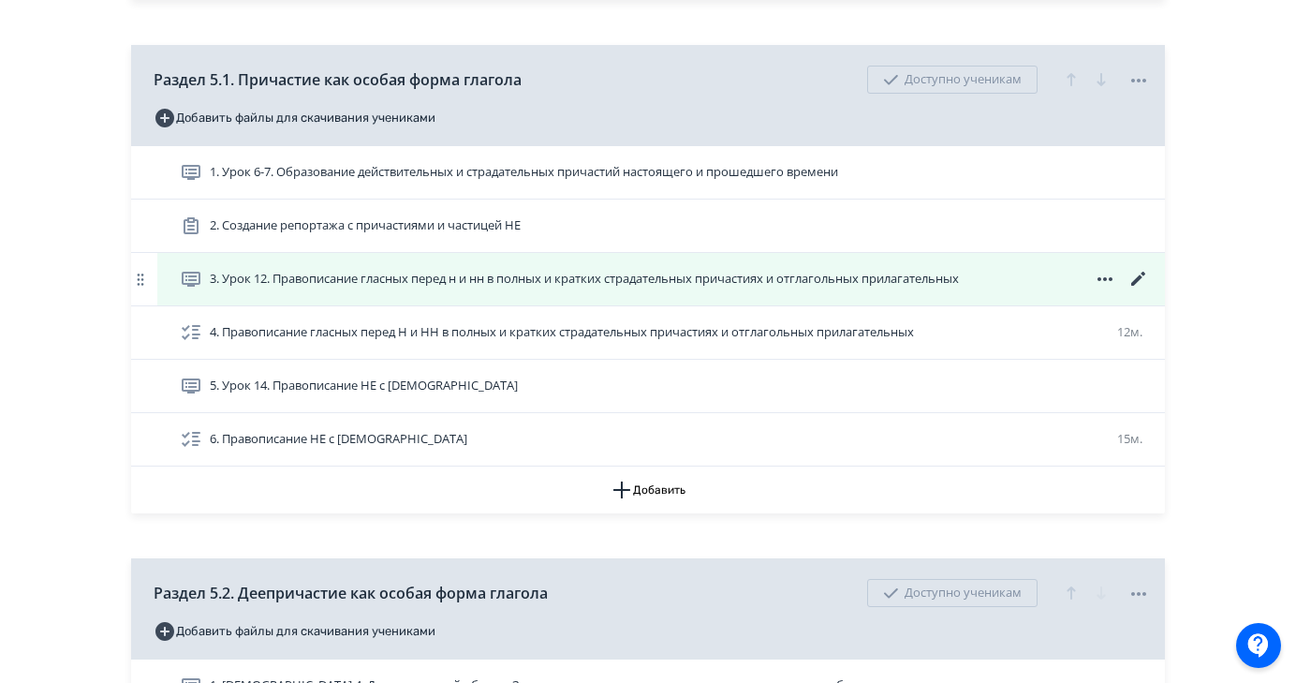
click at [1138, 281] on icon at bounding box center [1138, 279] width 22 height 22
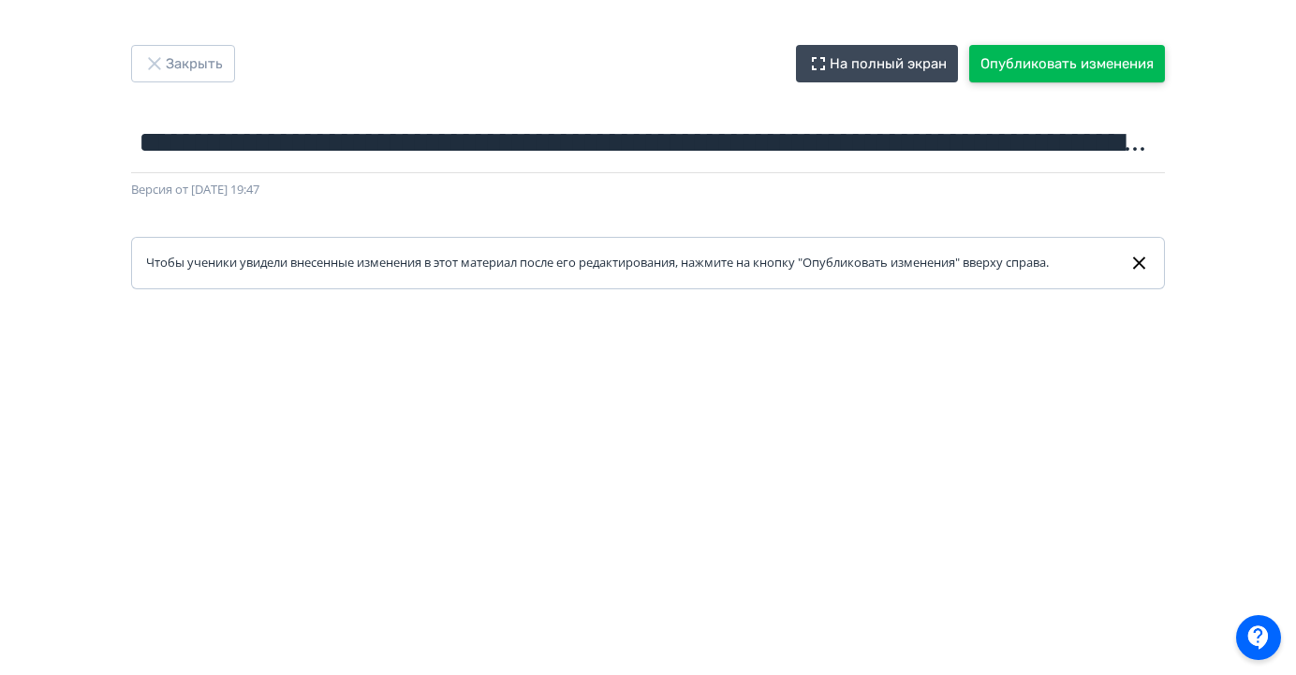
click at [1092, 66] on button "Опубликовать изменения" at bounding box center [1067, 63] width 196 height 37
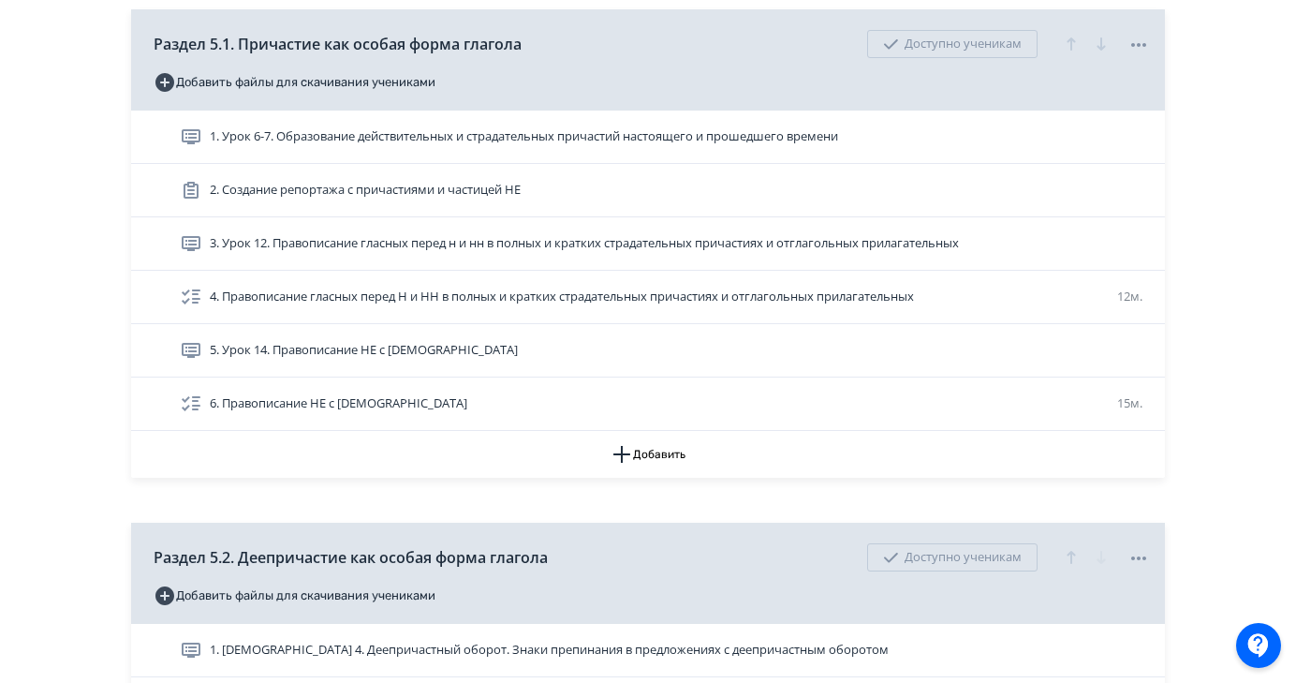
scroll to position [1572, 0]
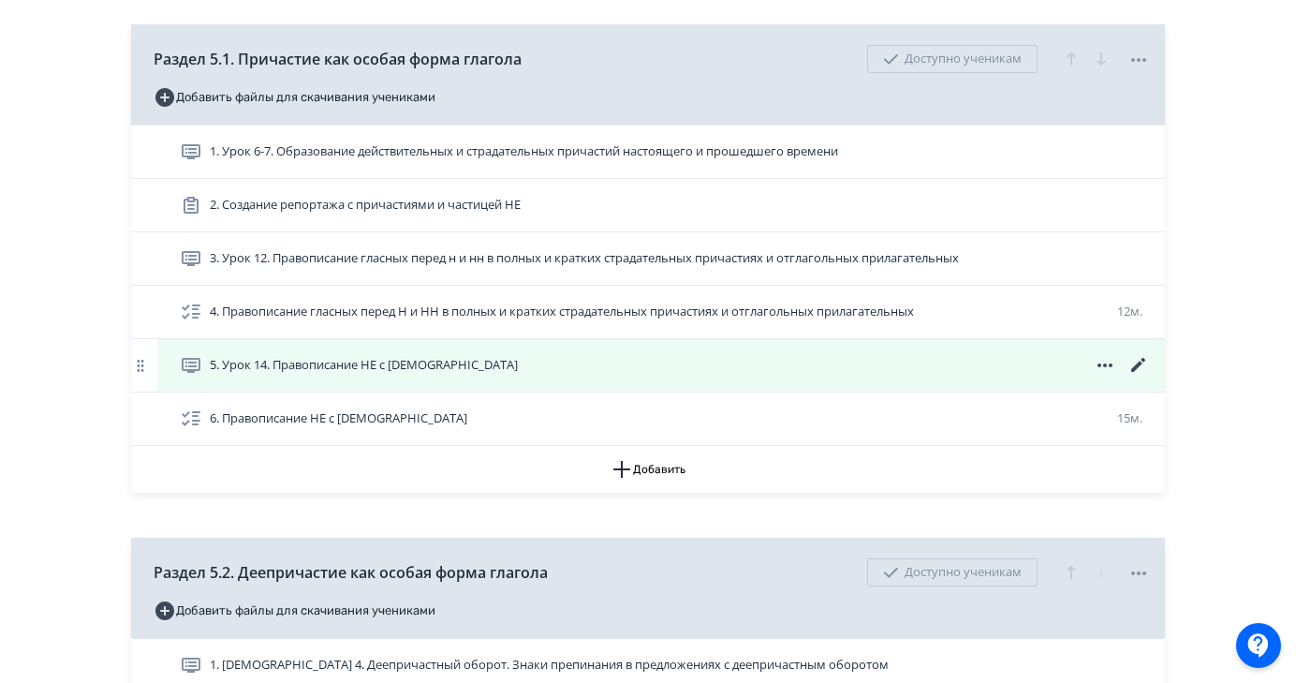
click at [1137, 361] on icon at bounding box center [1138, 365] width 22 height 22
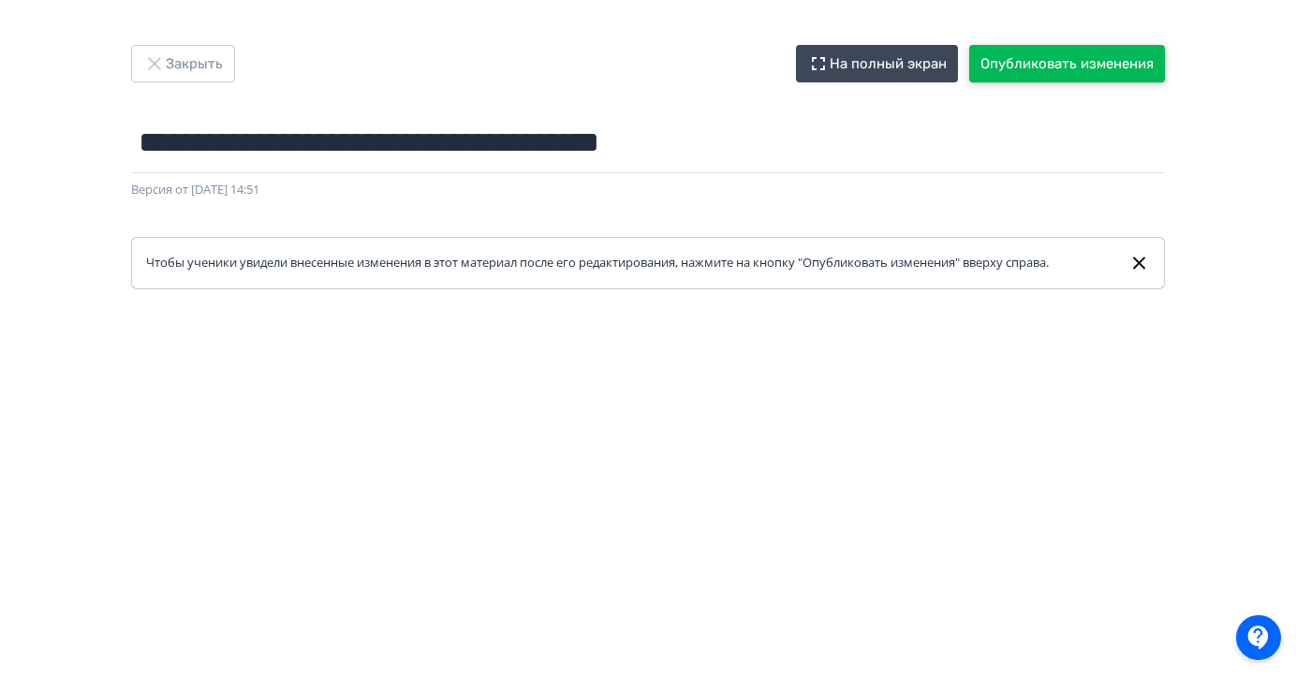
click at [1086, 71] on button "Опубликовать изменения" at bounding box center [1067, 63] width 196 height 37
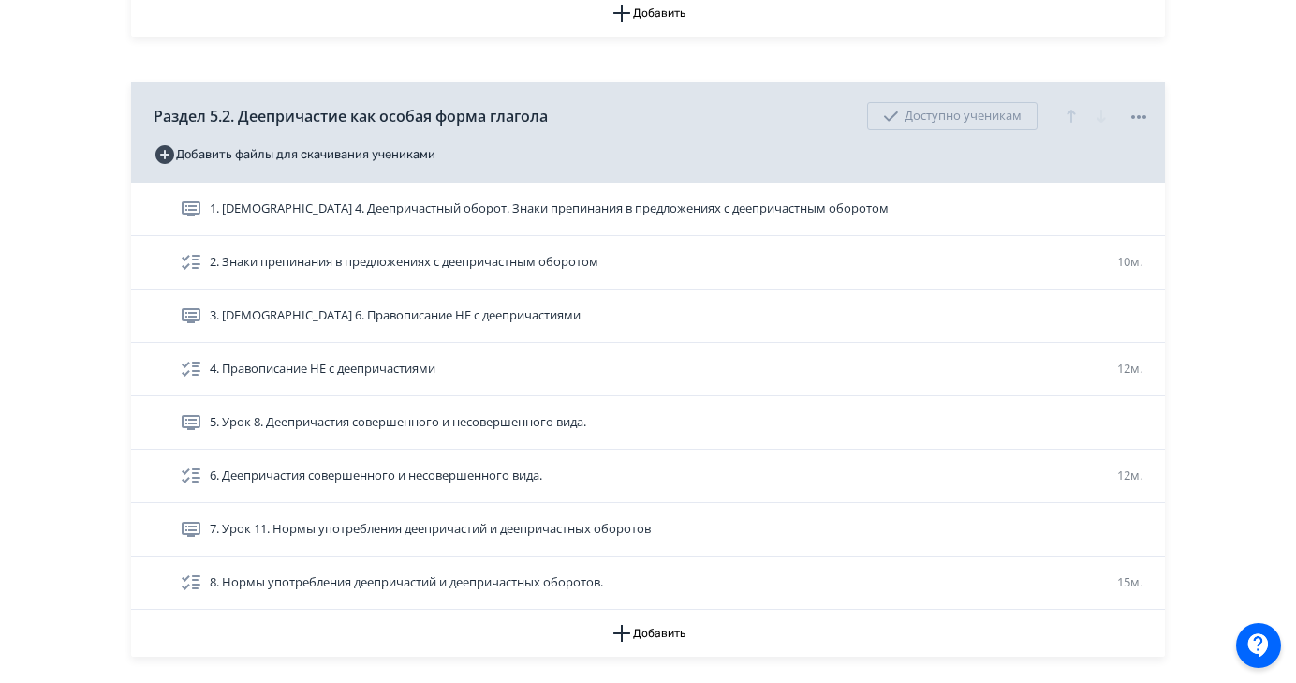
scroll to position [2027, 0]
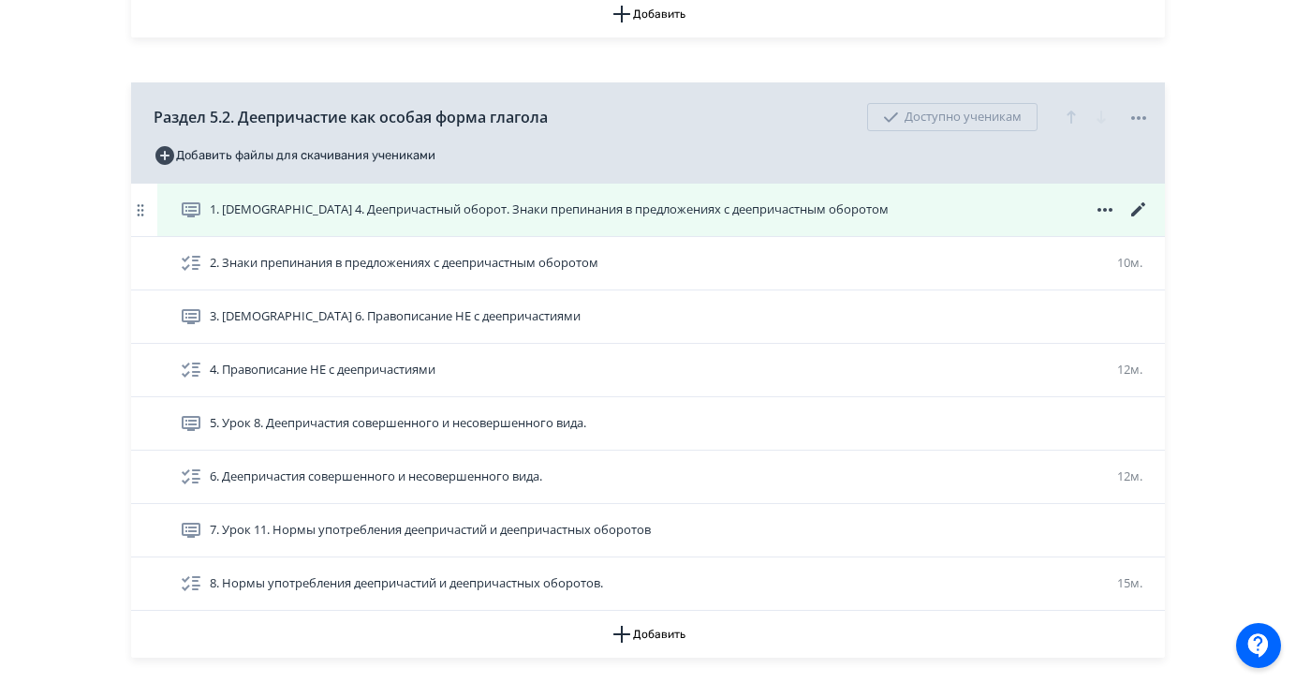
click at [1136, 210] on icon at bounding box center [1138, 209] width 14 height 14
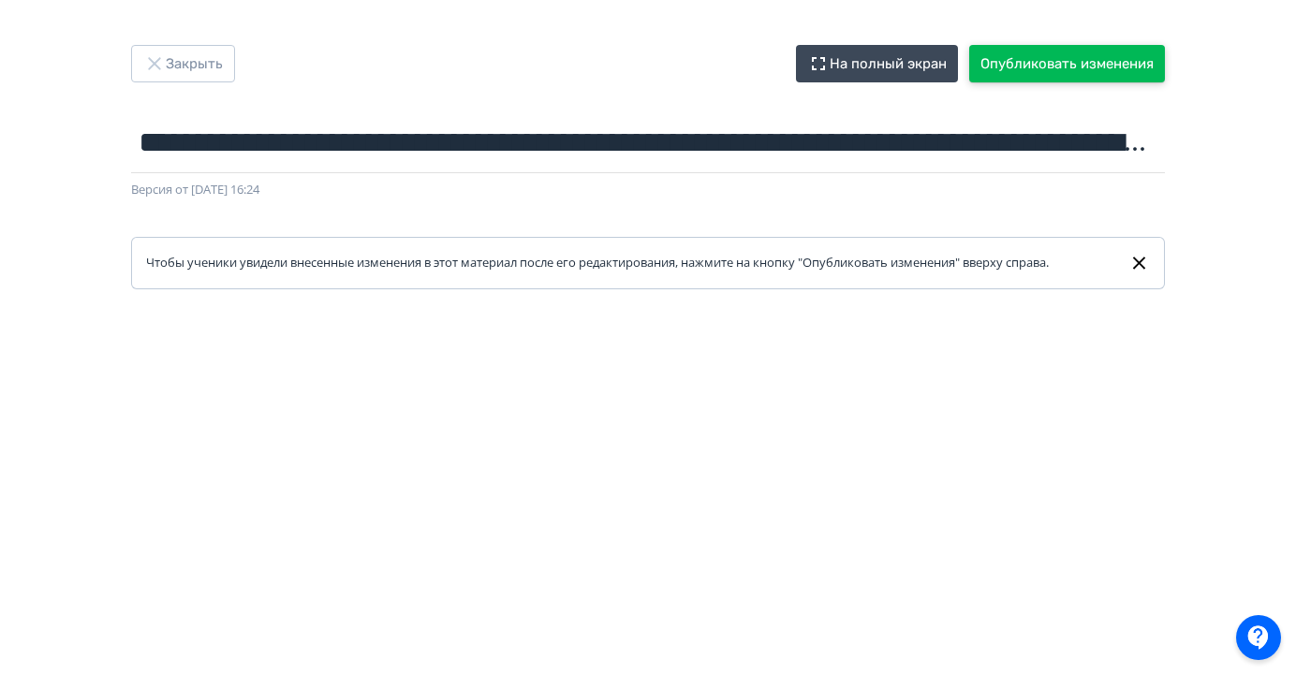
click at [1098, 68] on button "Опубликовать изменения" at bounding box center [1067, 63] width 196 height 37
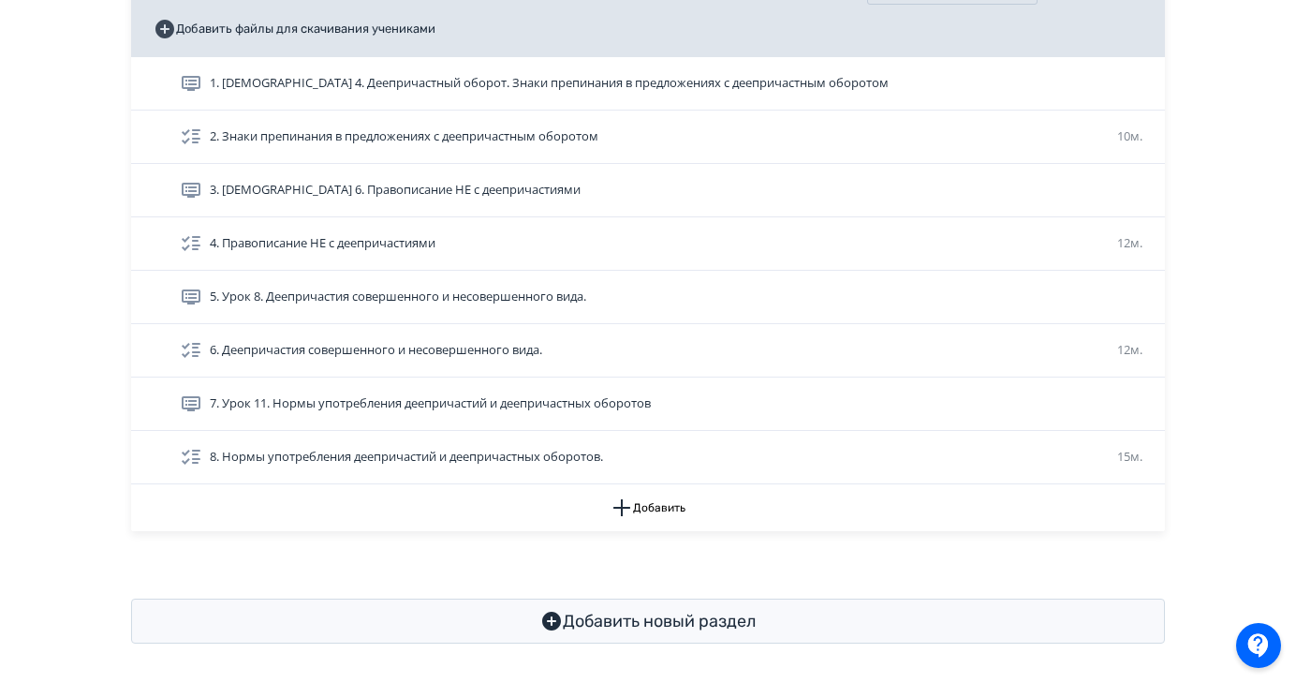
scroll to position [2159, 0]
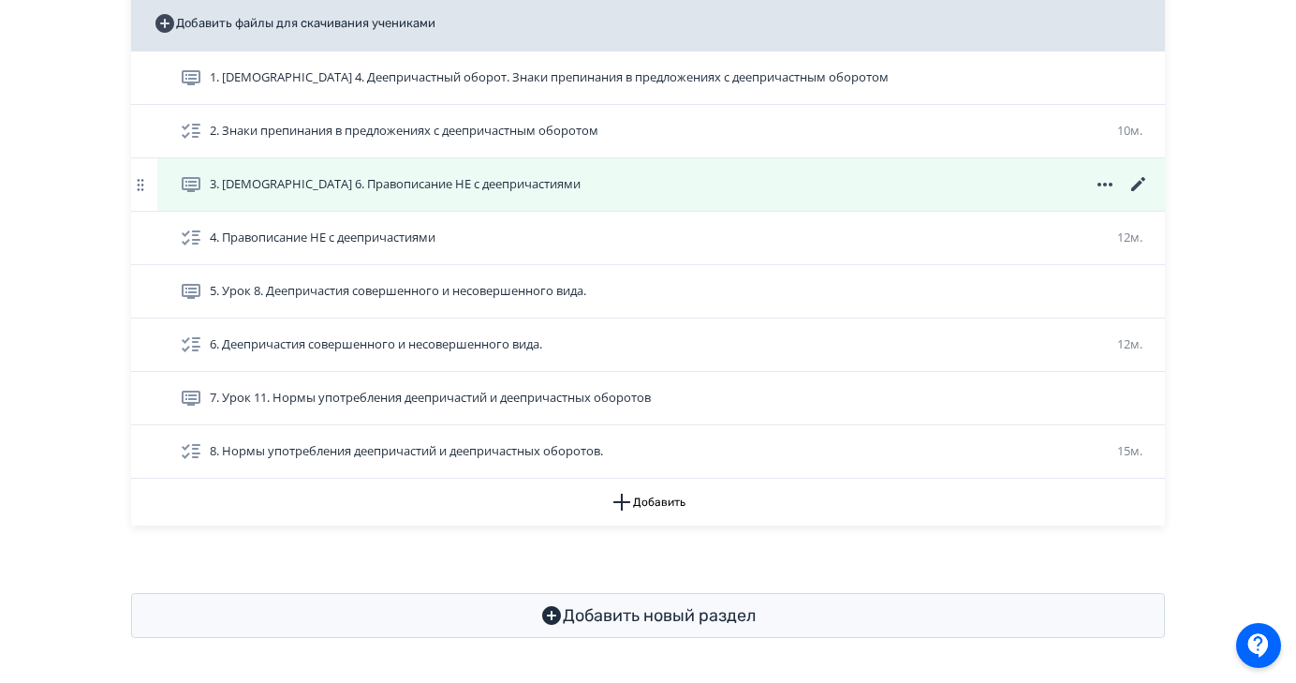
click at [1133, 188] on icon at bounding box center [1138, 184] width 14 height 14
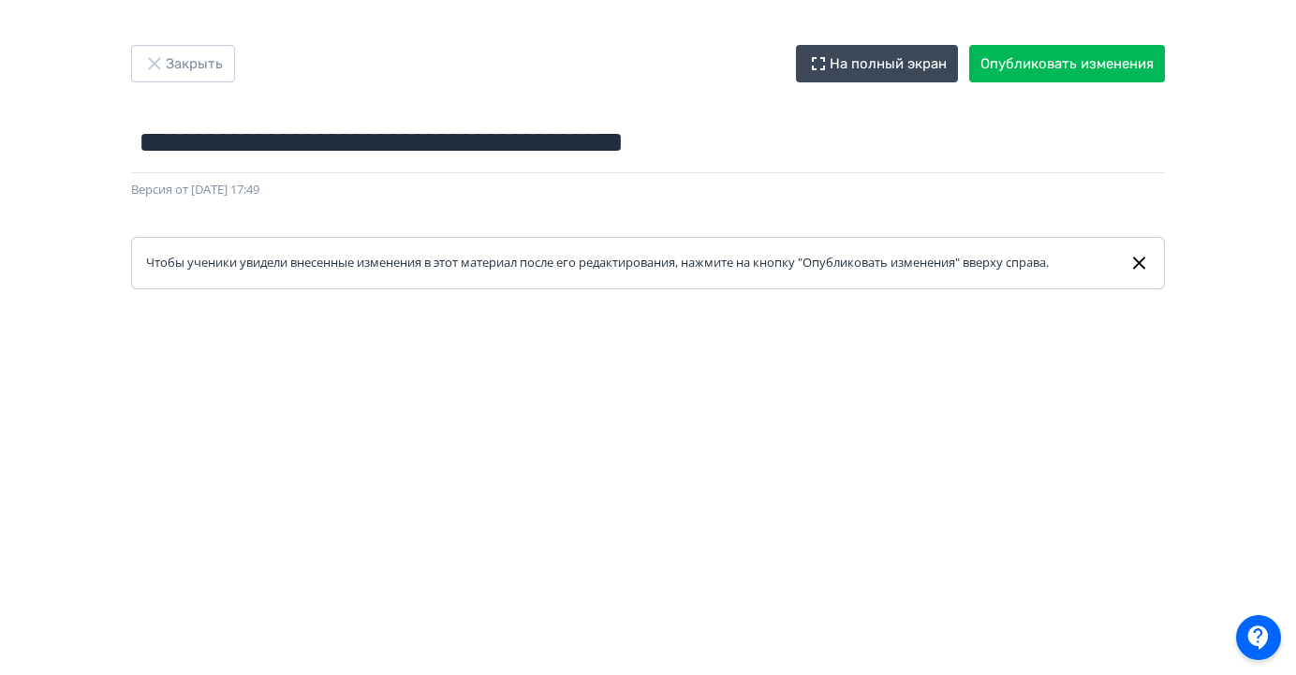
click at [1236, 269] on div "**********" at bounding box center [648, 337] width 1296 height 585
click at [1118, 56] on button "Опубликовать изменения" at bounding box center [1067, 63] width 196 height 37
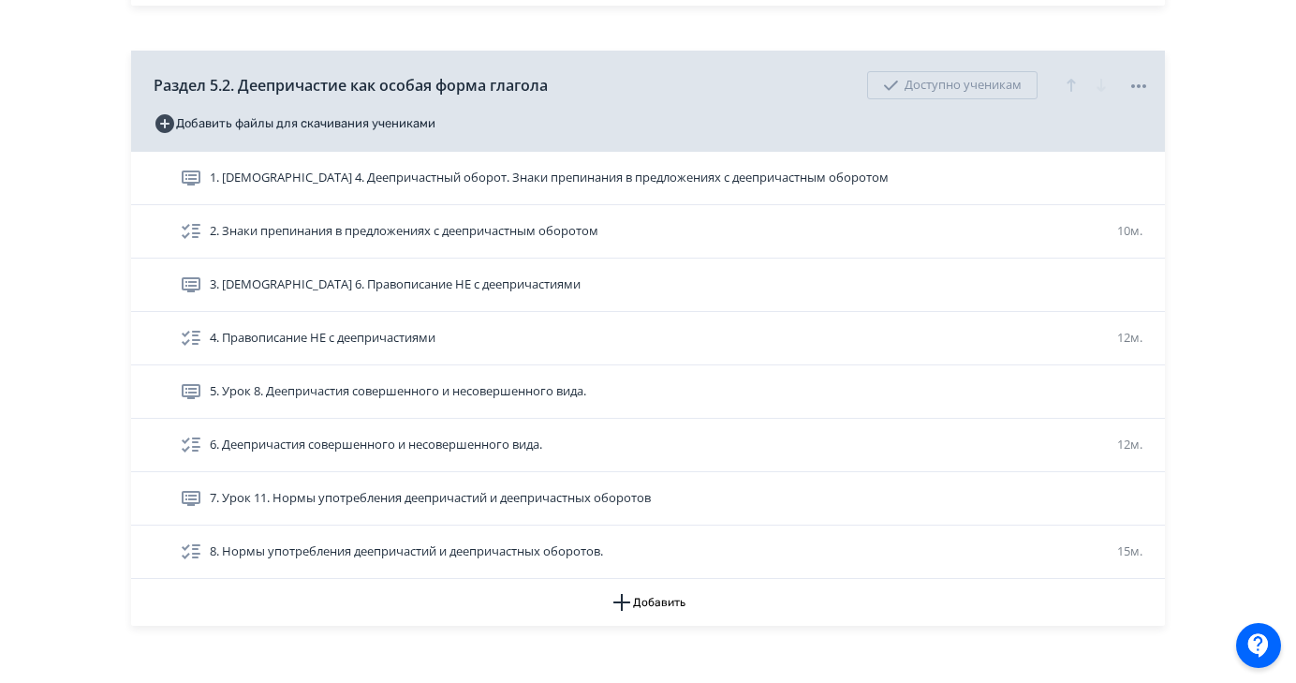
scroll to position [2062, 0]
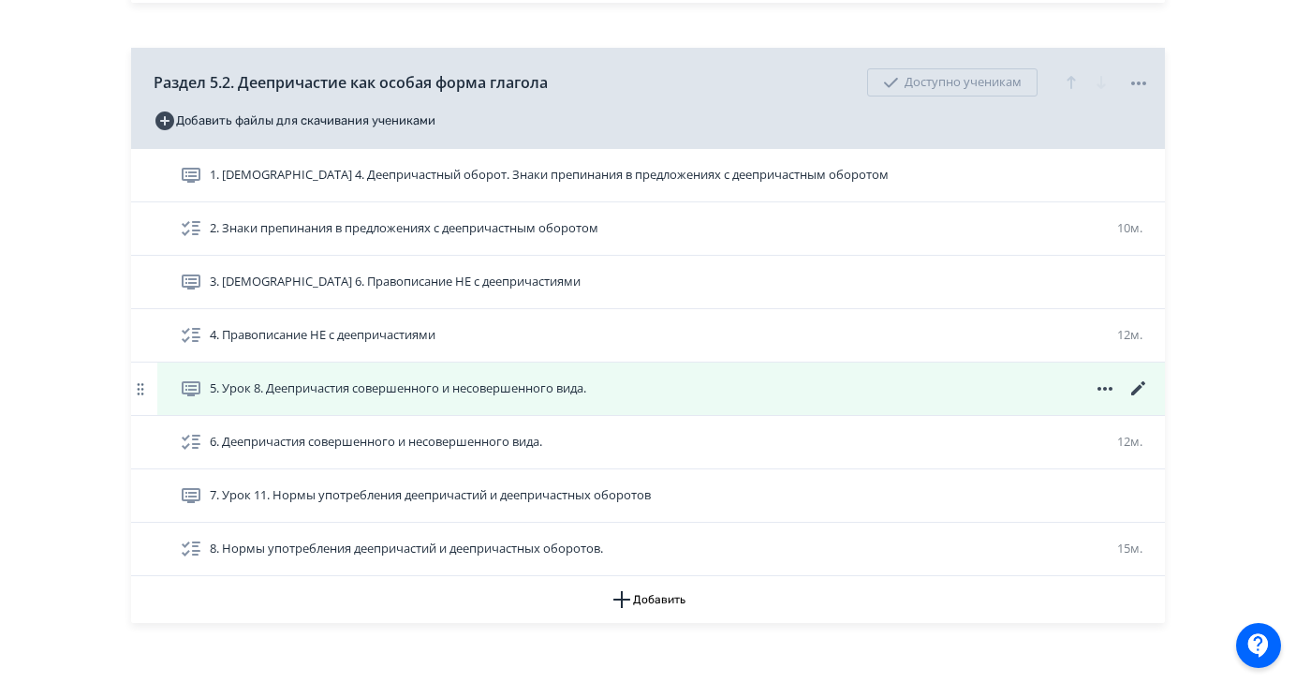
click at [1136, 391] on icon at bounding box center [1138, 388] width 14 height 14
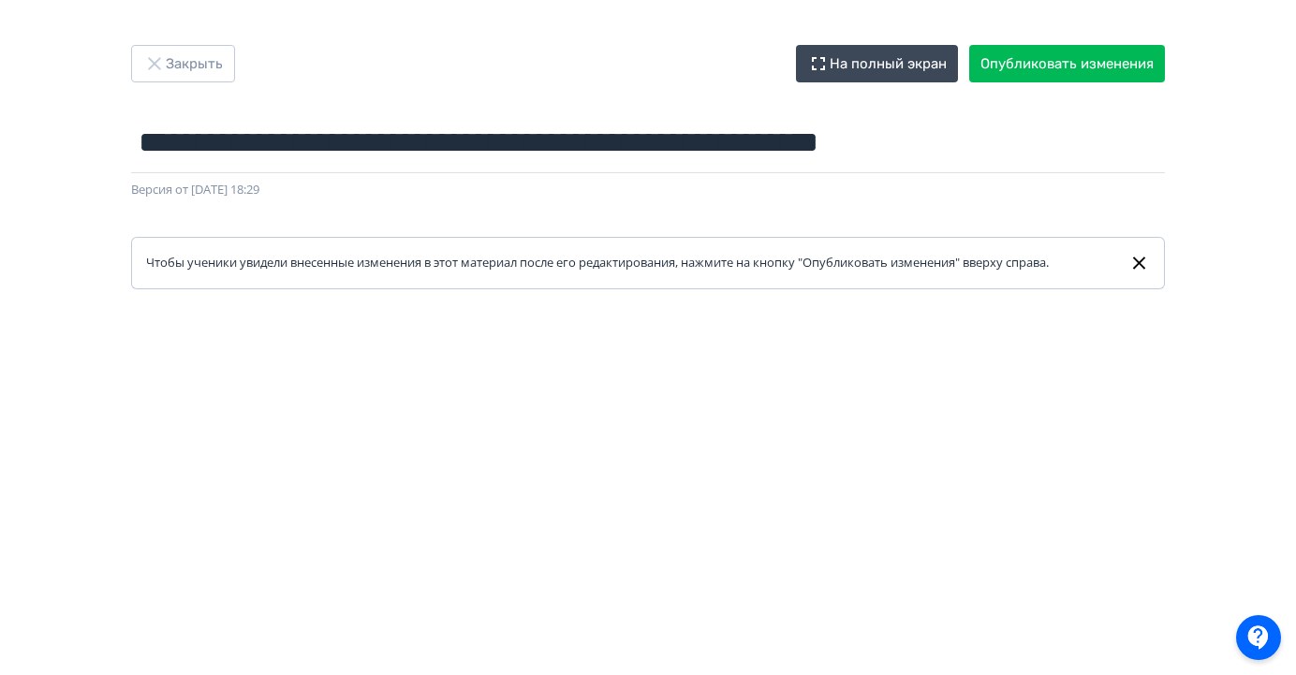
click at [1231, 274] on div "**********" at bounding box center [648, 337] width 1296 height 585
click at [1080, 77] on button "Опубликовать изменения" at bounding box center [1067, 63] width 196 height 37
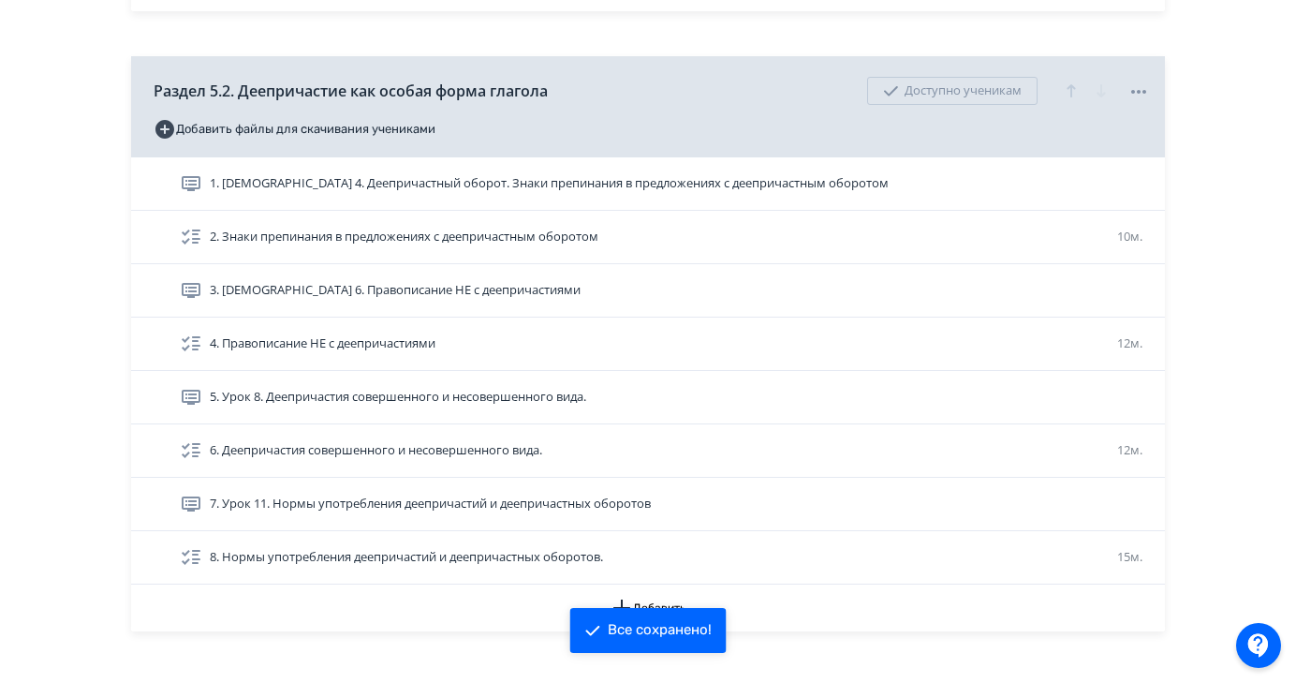
scroll to position [2159, 0]
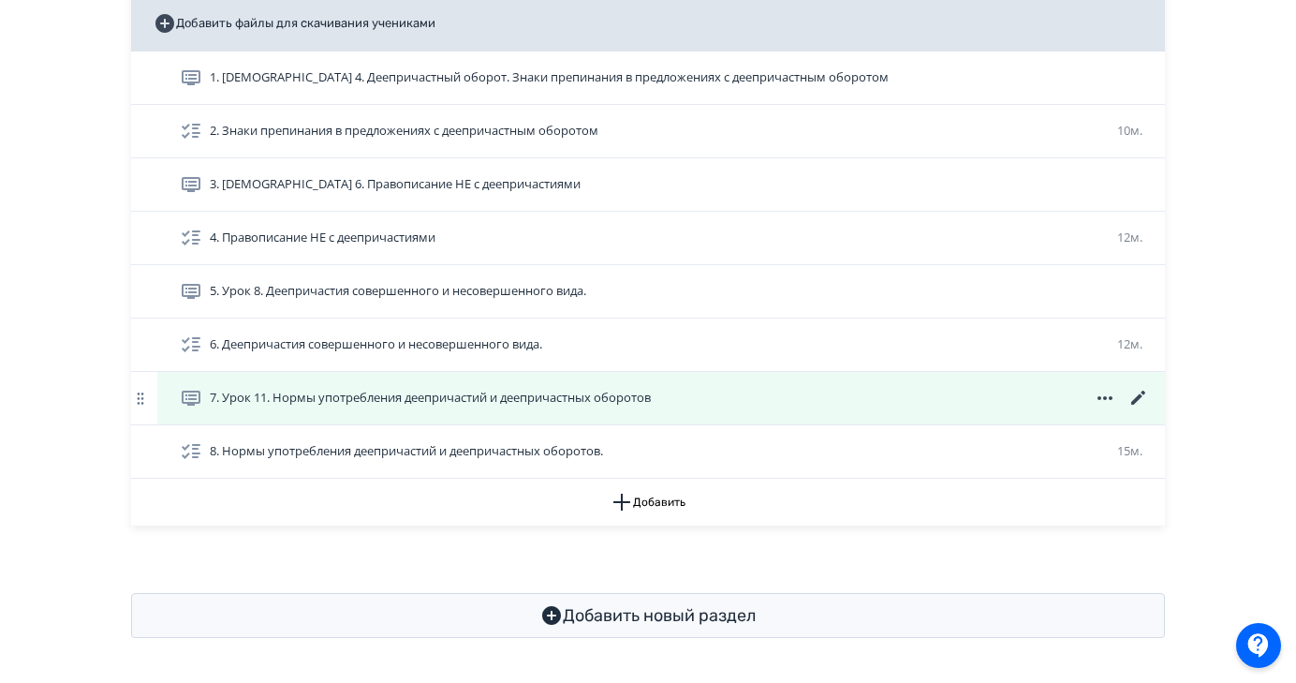
click at [1138, 398] on icon at bounding box center [1138, 397] width 14 height 14
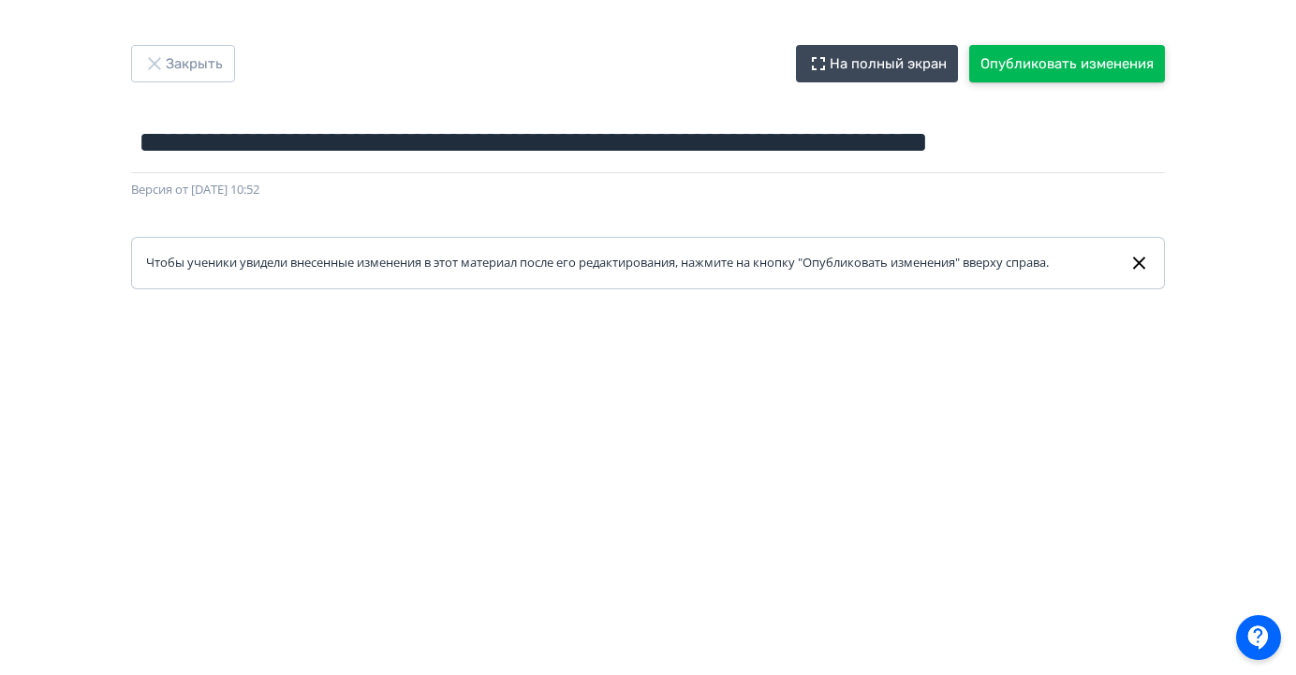
click at [1092, 69] on button "Опубликовать изменения" at bounding box center [1067, 63] width 196 height 37
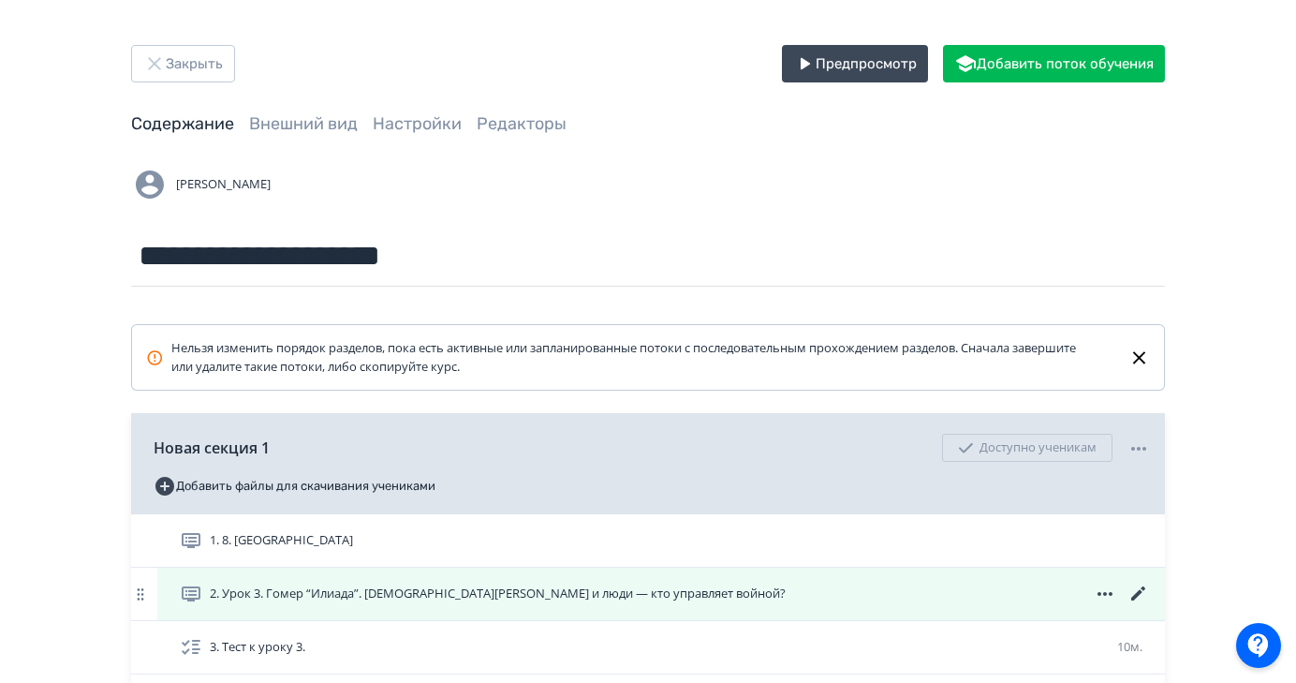
scroll to position [126, 0]
